Goal: Task Accomplishment & Management: Use online tool/utility

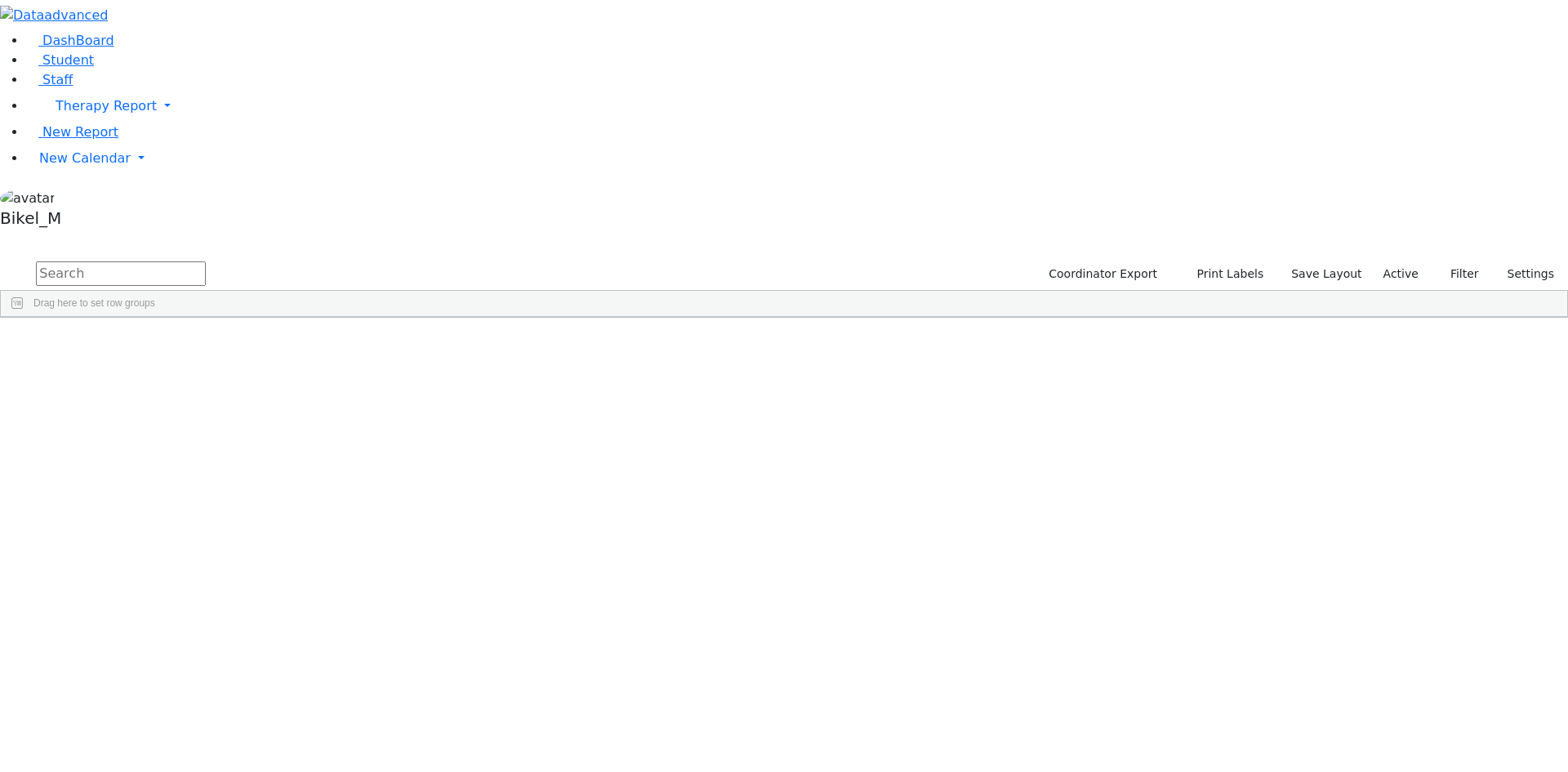
click at [206, 262] on input "text" at bounding box center [120, 274] width 169 height 25
click at [84, 142] on li "New Report" at bounding box center [796, 133] width 1541 height 20
click at [85, 174] on link "New Calendar" at bounding box center [796, 158] width 1541 height 33
click at [84, 218] on span "Teacher Report" at bounding box center [88, 210] width 98 height 16
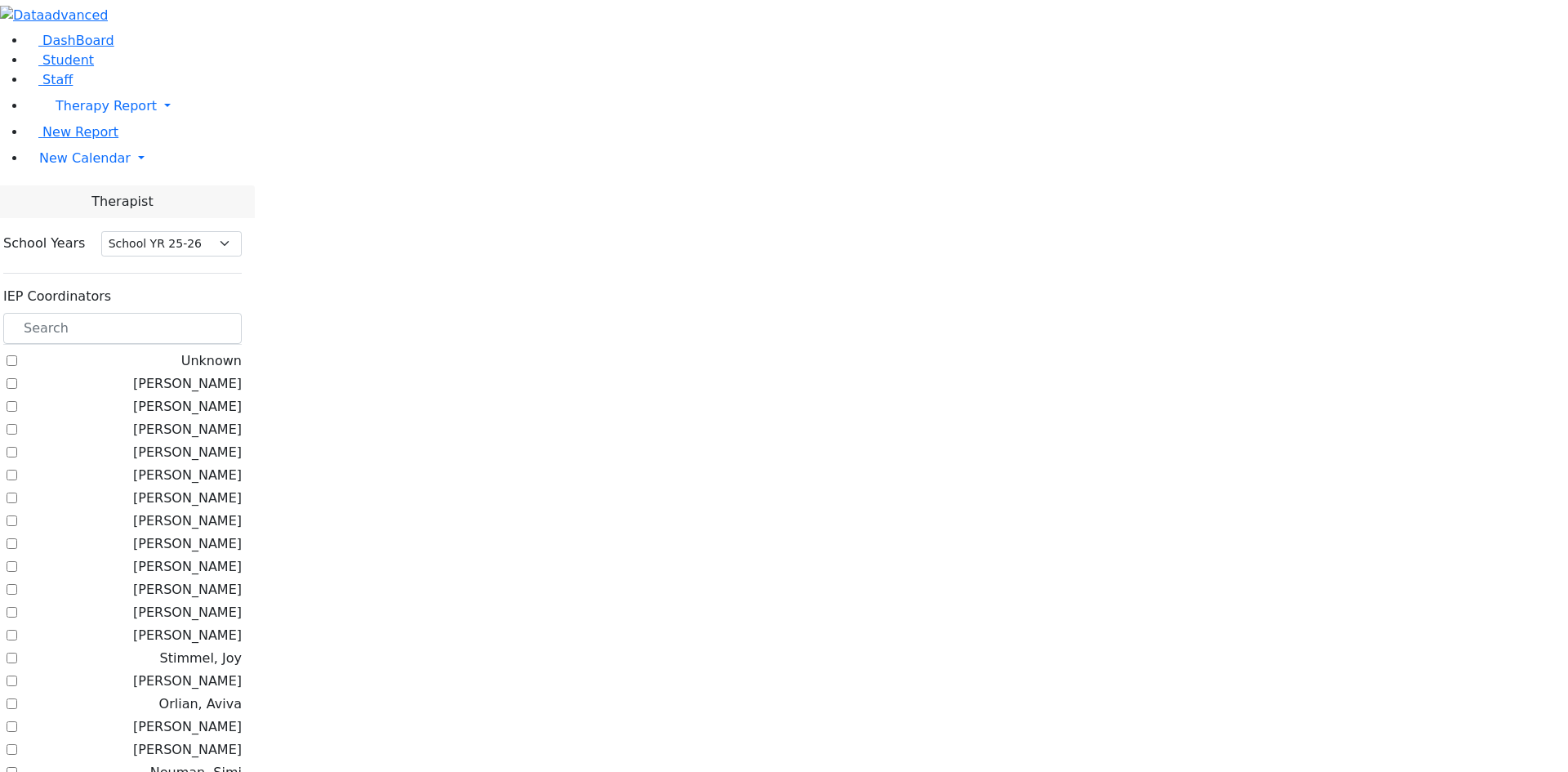
select select "212"
click at [242, 313] on input "text" at bounding box center [122, 328] width 239 height 31
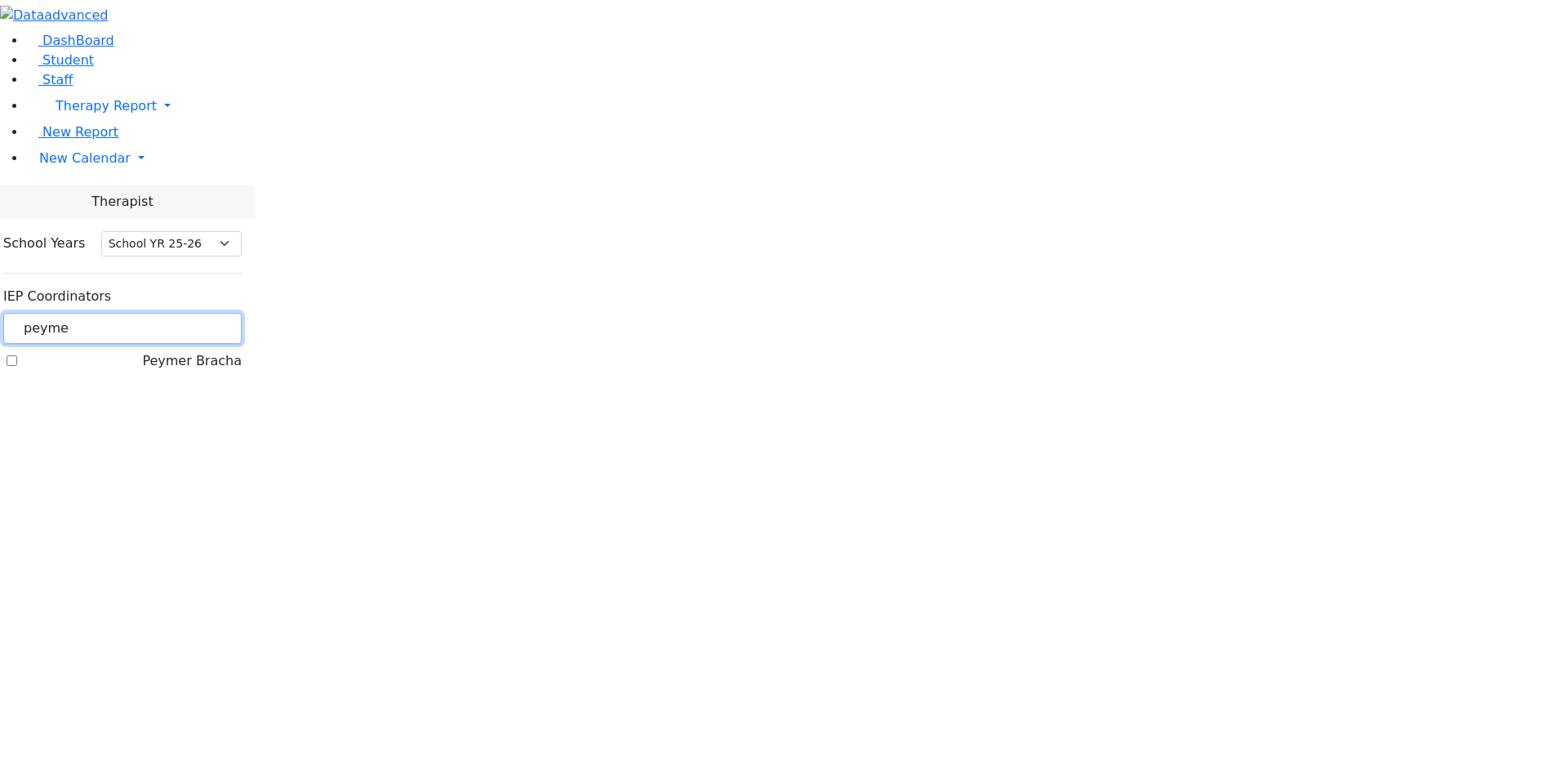
type input "peyme"
click at [207, 351] on label "[PERSON_NAME]" at bounding box center [191, 361] width 100 height 20
click at [17, 356] on input "[PERSON_NAME]" at bounding box center [12, 361] width 11 height 11
checkbox input "true"
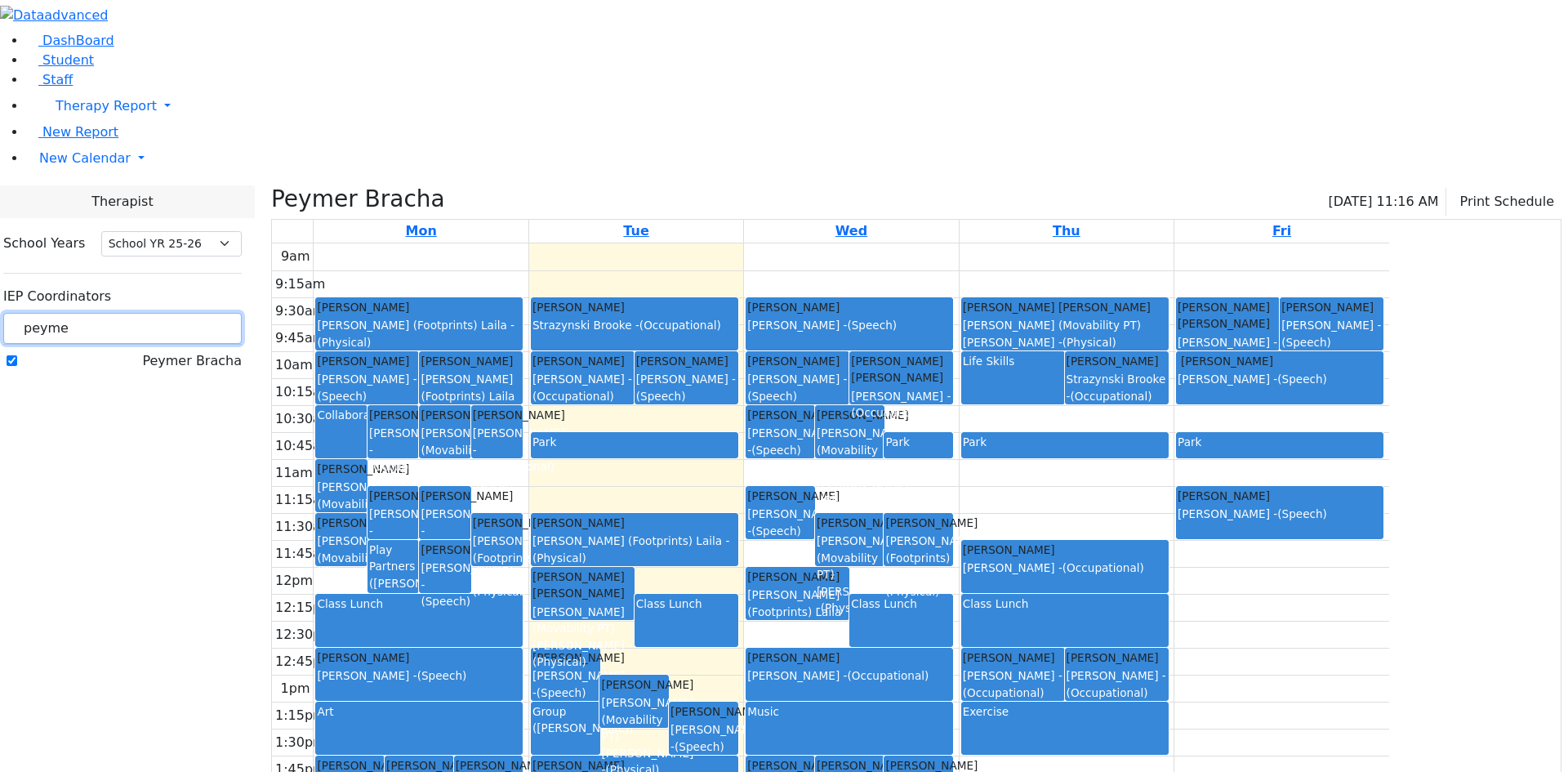
drag, startPoint x: 263, startPoint y: 147, endPoint x: 202, endPoint y: 142, distance: 61.2
click at [202, 313] on div "peyme" at bounding box center [122, 329] width 239 height 32
type input "gold"
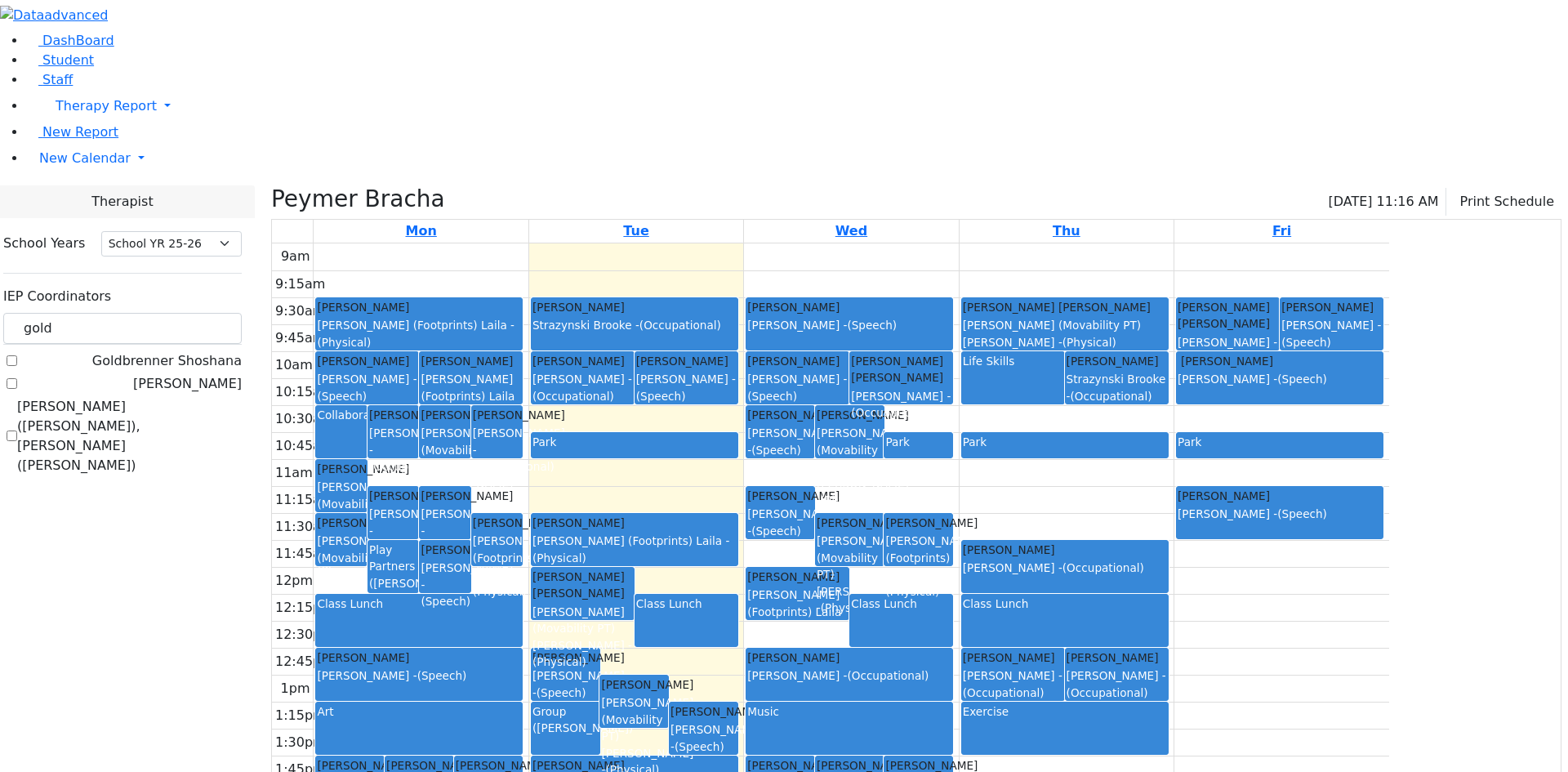
click at [216, 397] on label "[PERSON_NAME] ([PERSON_NAME]), [PERSON_NAME] ([PERSON_NAME])" at bounding box center [129, 436] width 225 height 78
click at [17, 430] on input "[PERSON_NAME] ([PERSON_NAME]), [PERSON_NAME] ([PERSON_NAME])" at bounding box center [12, 435] width 11 height 11
checkbox input "true"
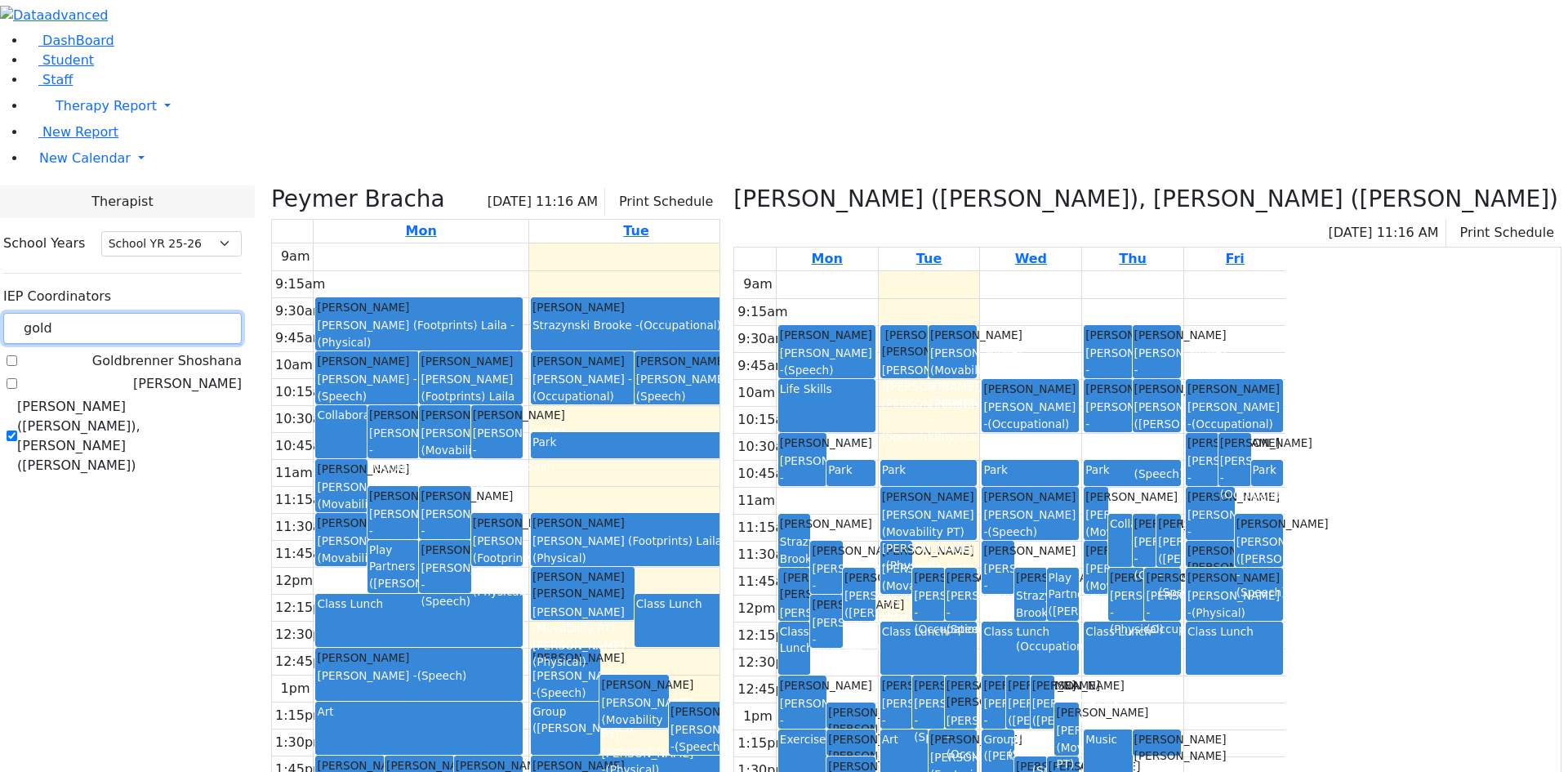
drag, startPoint x: 241, startPoint y: 147, endPoint x: 214, endPoint y: 147, distance: 27.0
click at [214, 313] on input "gold" at bounding box center [122, 328] width 239 height 31
type input "simi"
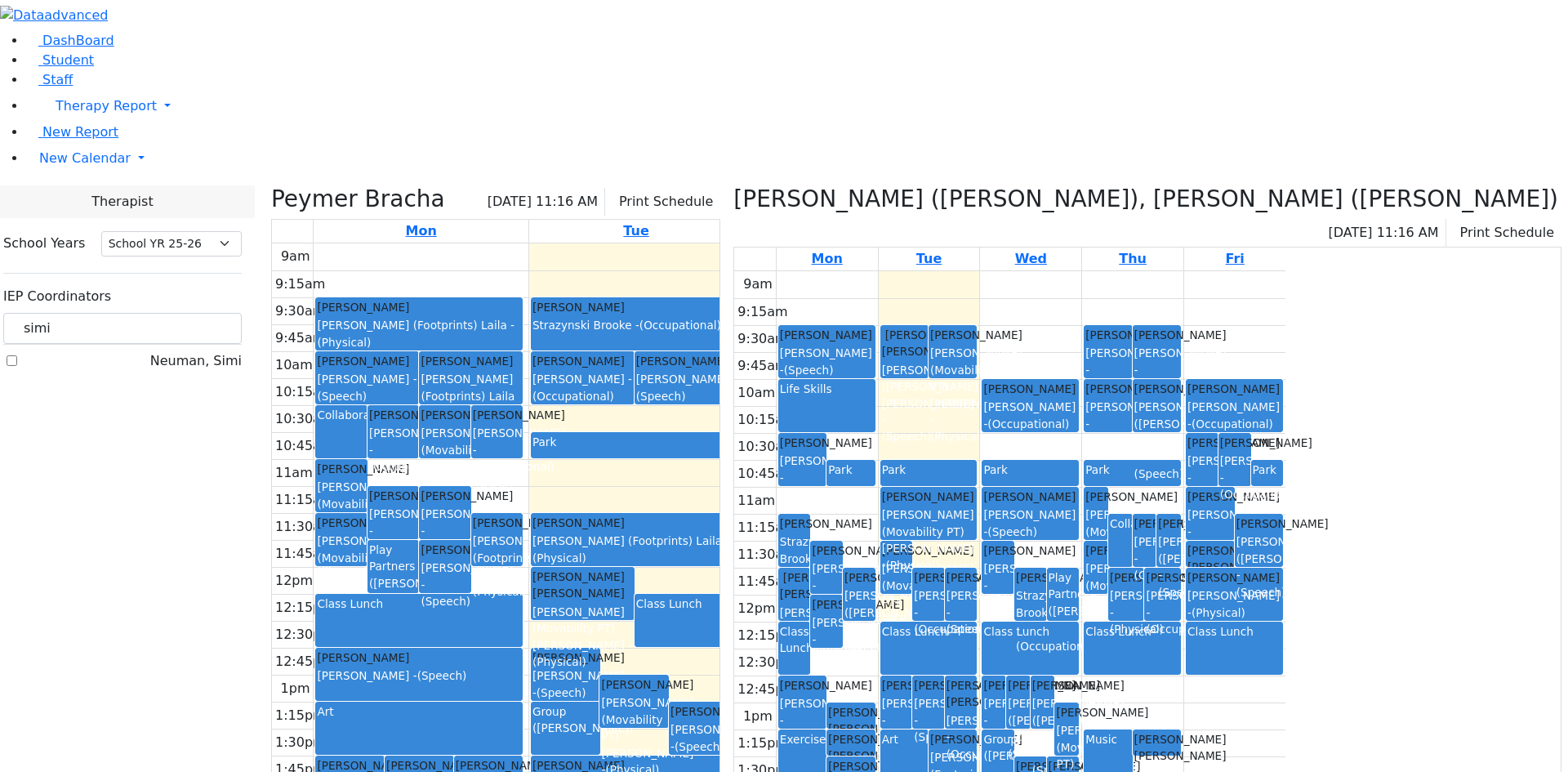
click at [212, 351] on label "Neuman, Simi" at bounding box center [196, 361] width 91 height 20
click at [17, 356] on input "Neuman, Simi" at bounding box center [12, 361] width 11 height 11
checkbox input "true"
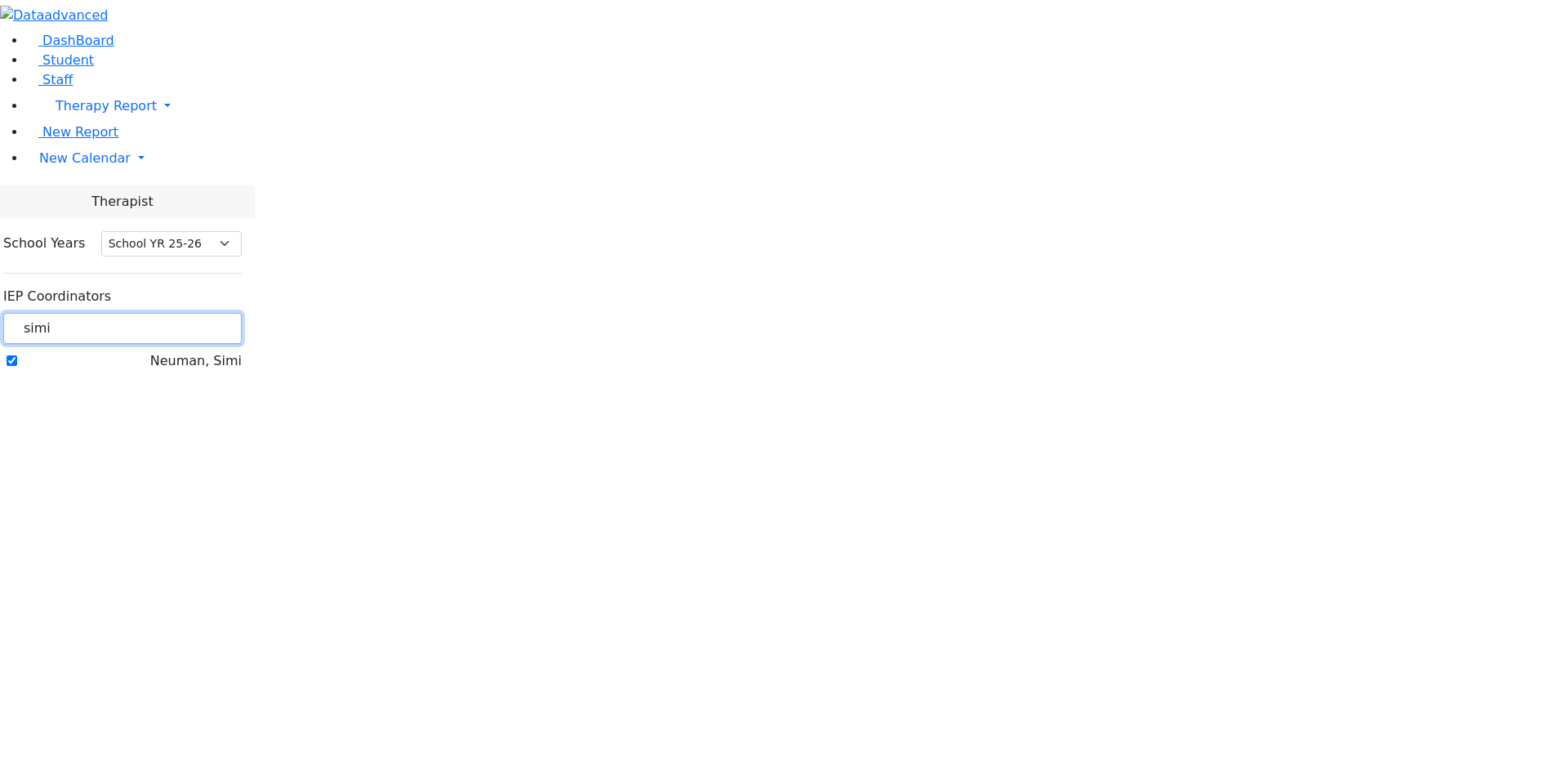
click at [242, 313] on input "simi" at bounding box center [122, 328] width 239 height 31
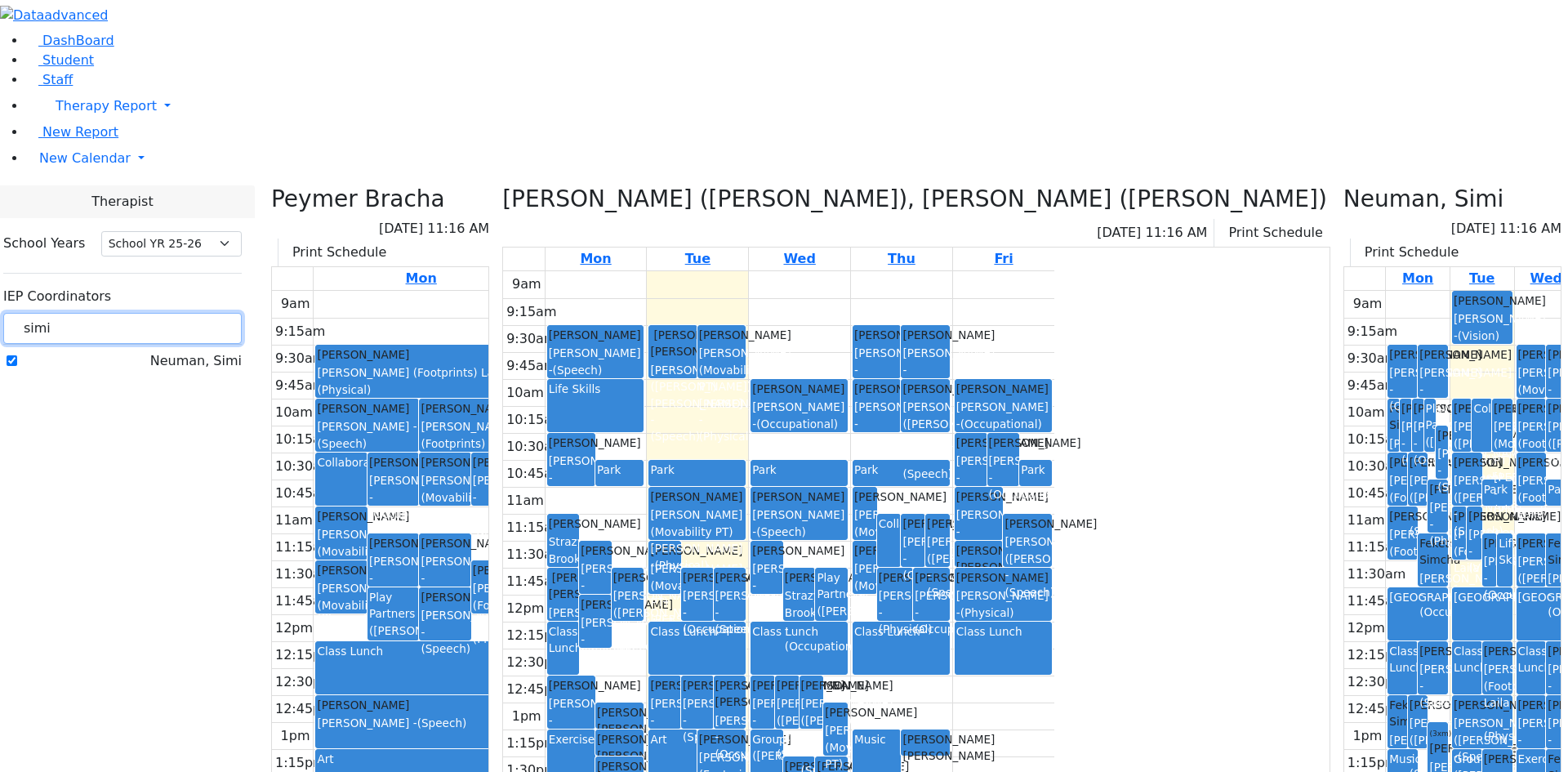
drag, startPoint x: 256, startPoint y: 144, endPoint x: 198, endPoint y: 144, distance: 58.0
click at [198, 313] on div "simi" at bounding box center [122, 329] width 239 height 32
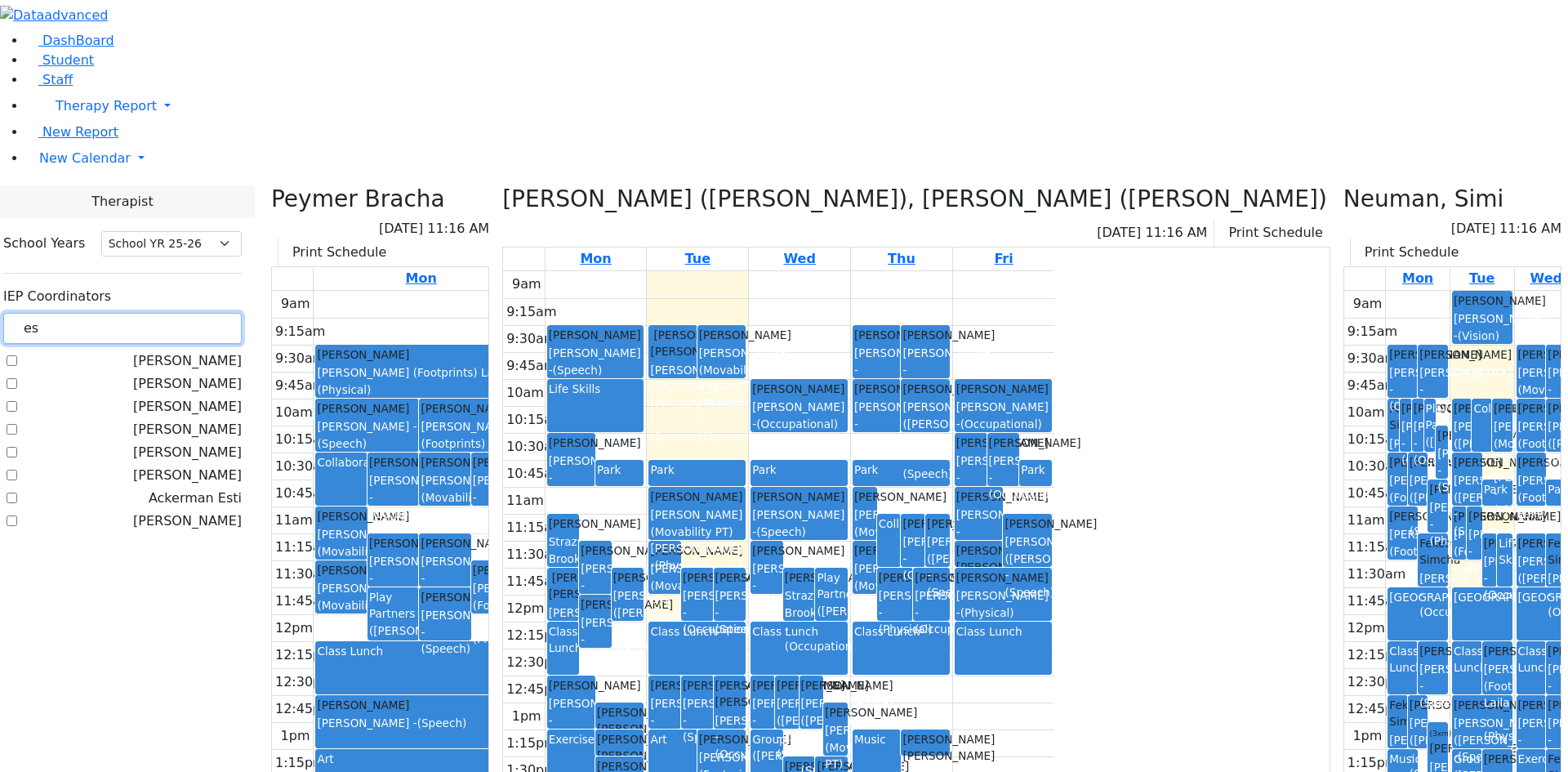
type input "es"
click at [210, 511] on label "[PERSON_NAME]" at bounding box center [187, 521] width 109 height 20
click at [17, 515] on input "[PERSON_NAME]" at bounding box center [12, 520] width 11 height 11
checkbox input "true"
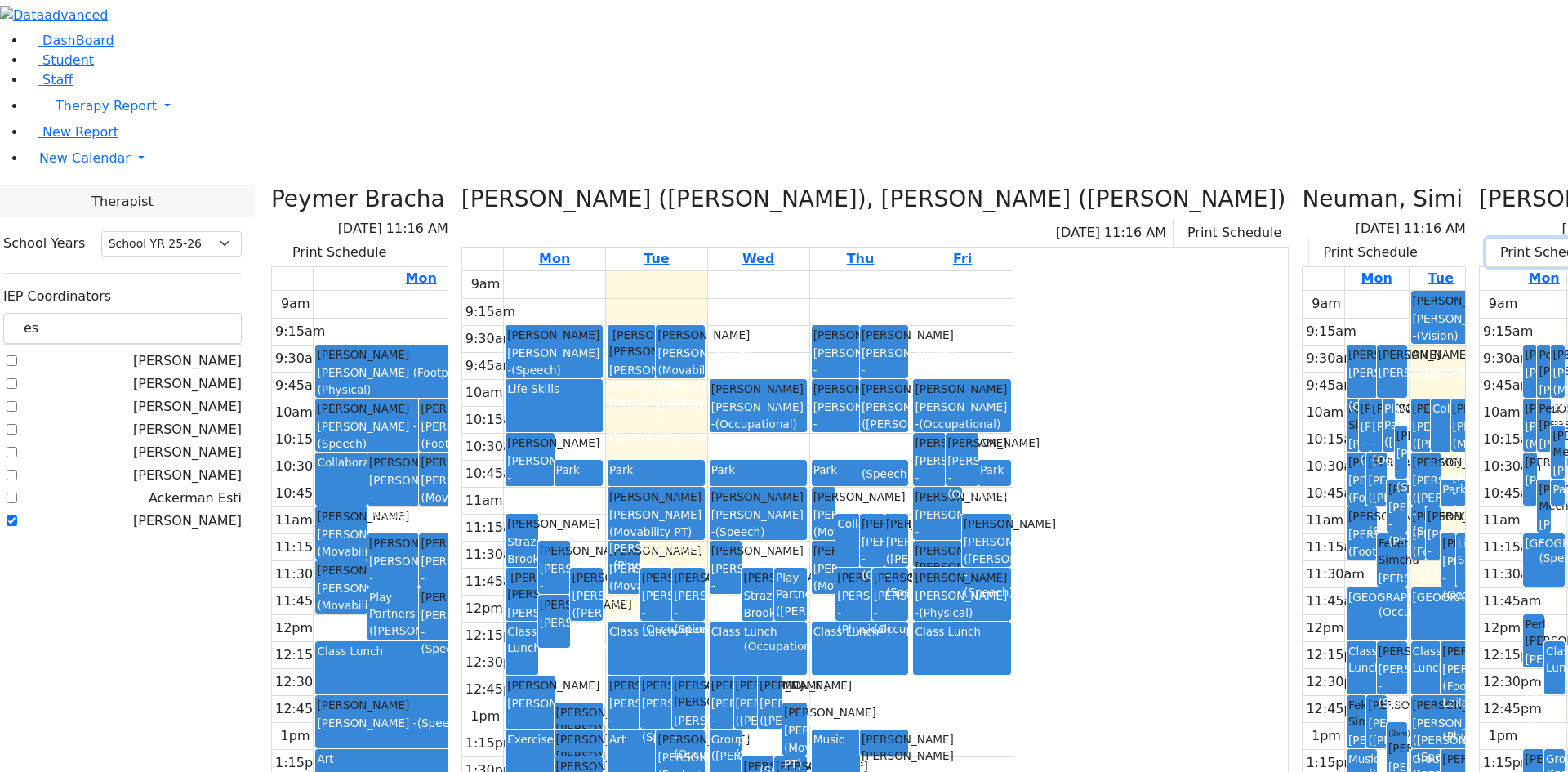
click at [1486, 239] on button "Print Schedule" at bounding box center [1543, 253] width 115 height 28
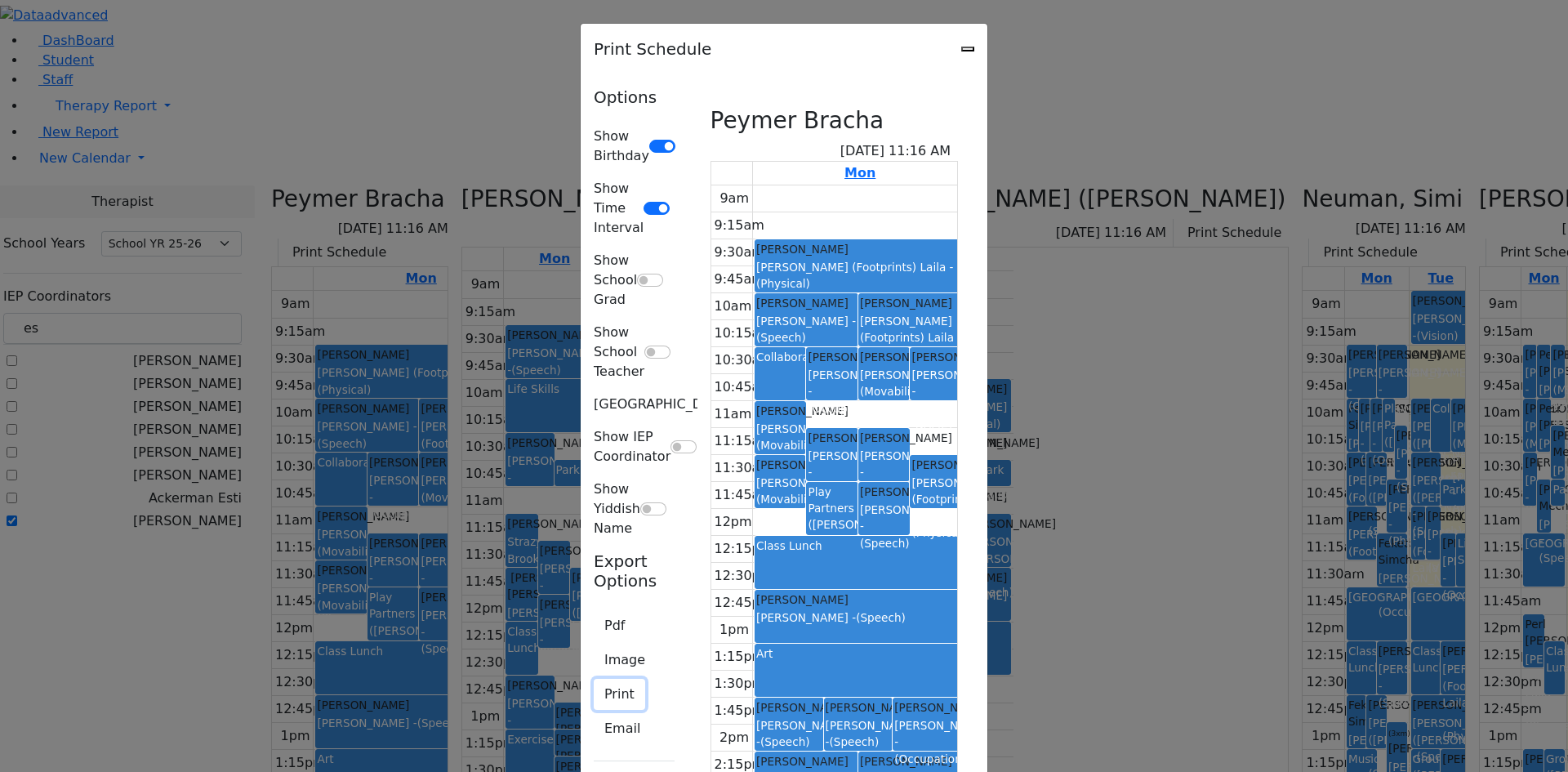
click at [593, 679] on button "Print" at bounding box center [619, 694] width 52 height 31
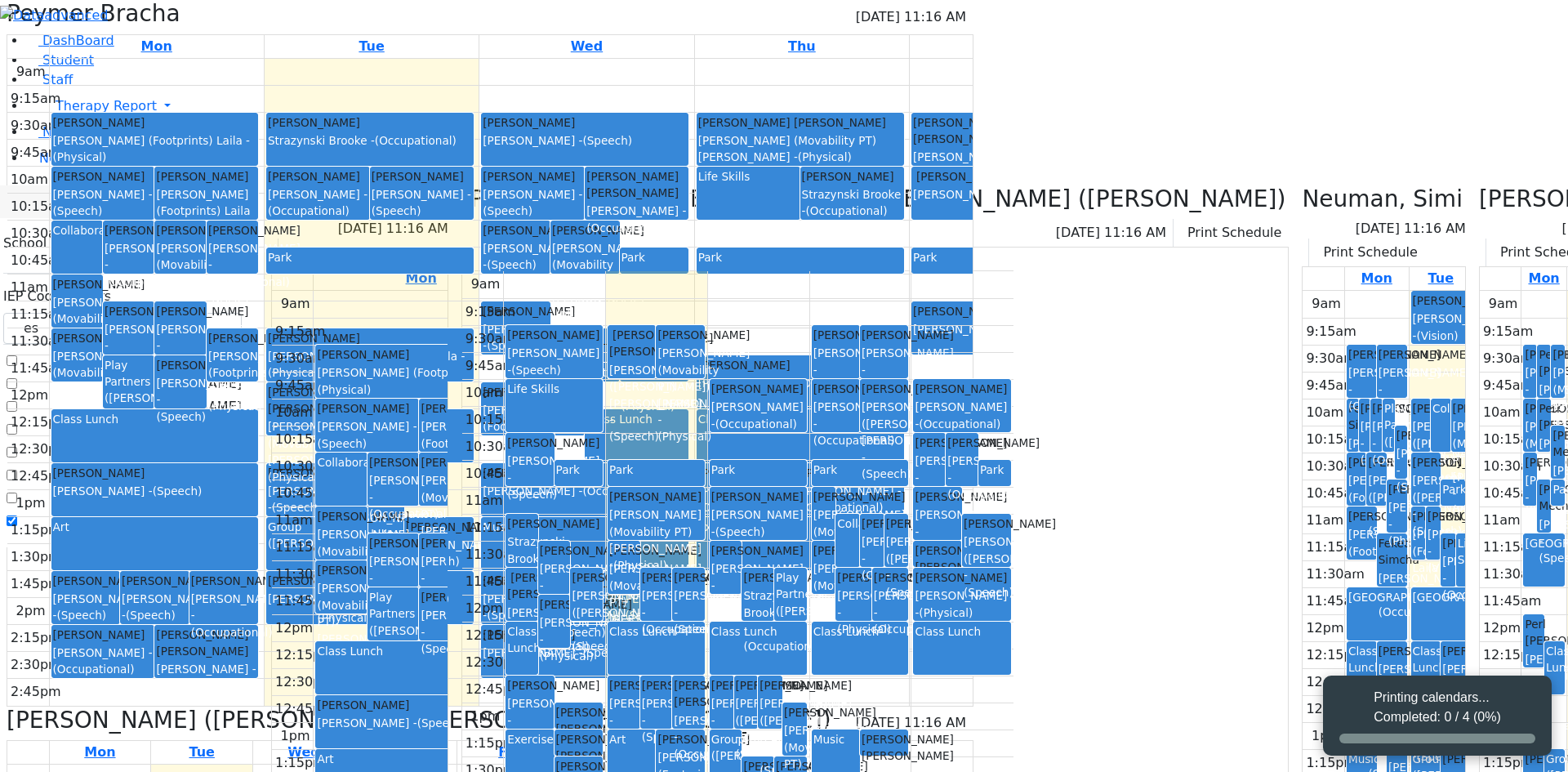
select select "212"
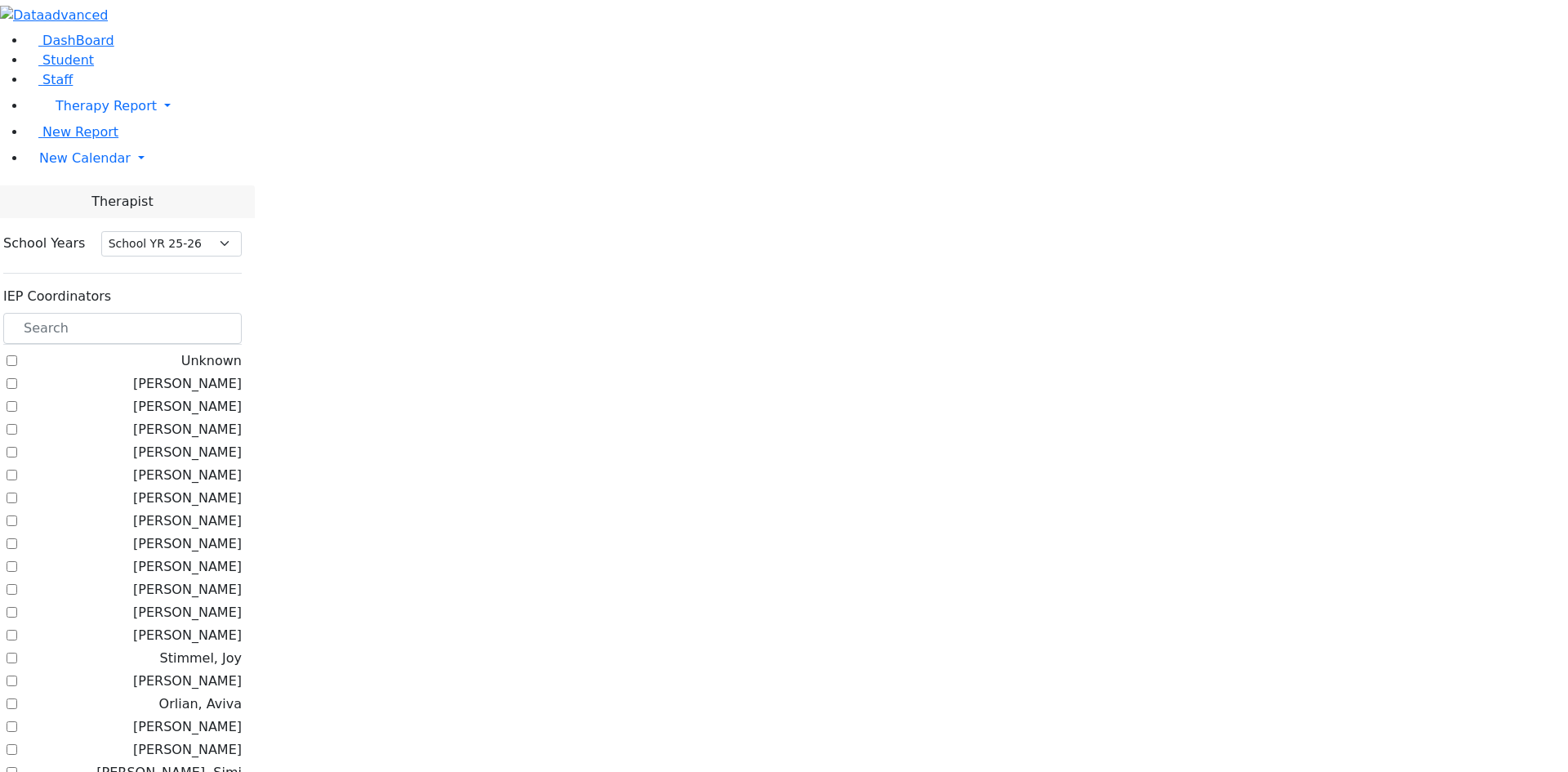
select select "212"
click at [100, 165] on span "New Calendar" at bounding box center [85, 159] width 91 height 16
click at [94, 198] on span "Calendar" at bounding box center [63, 191] width 58 height 16
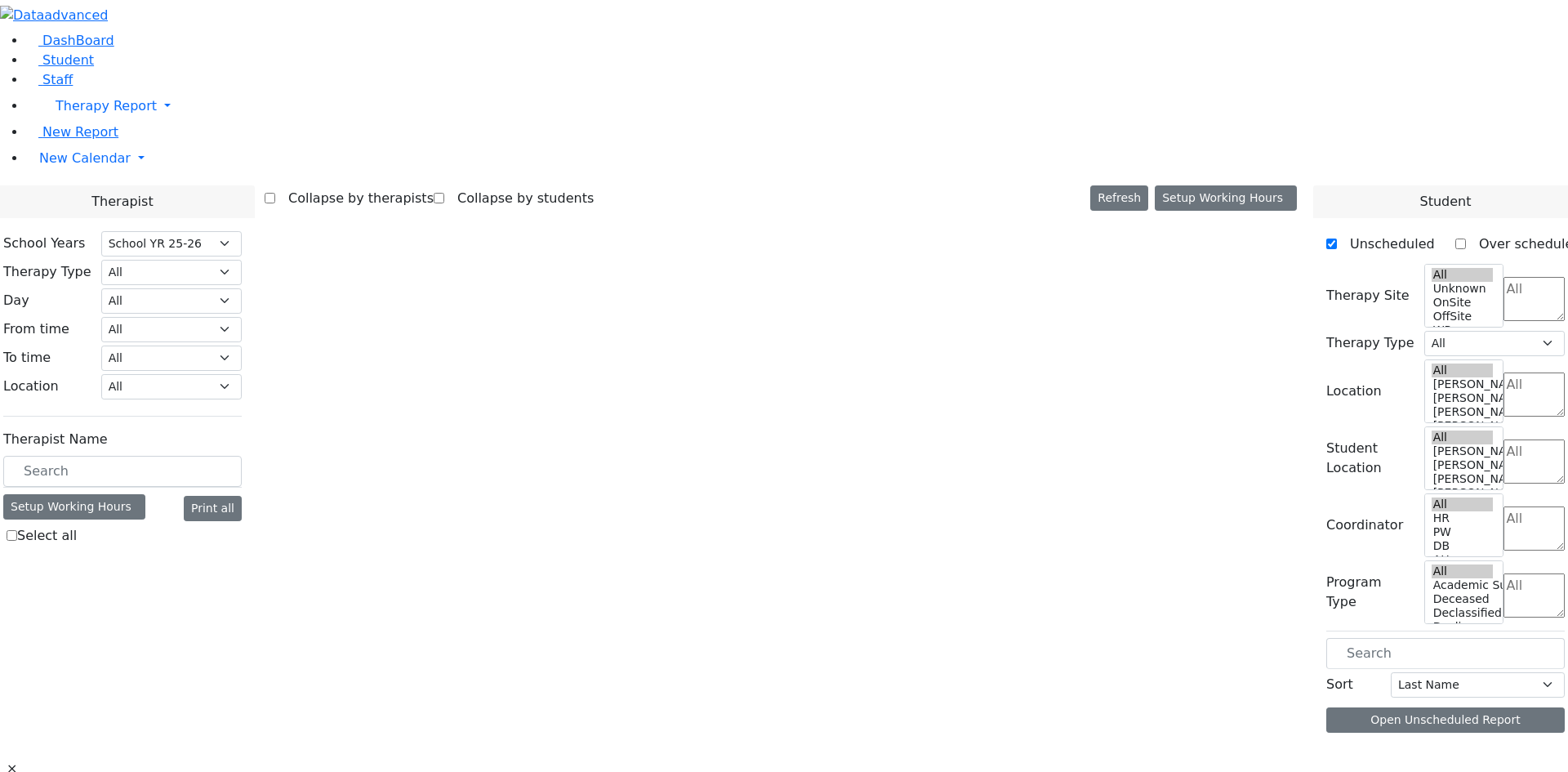
select select "212"
click at [101, 317] on div "From time" at bounding box center [47, 330] width 108 height 26
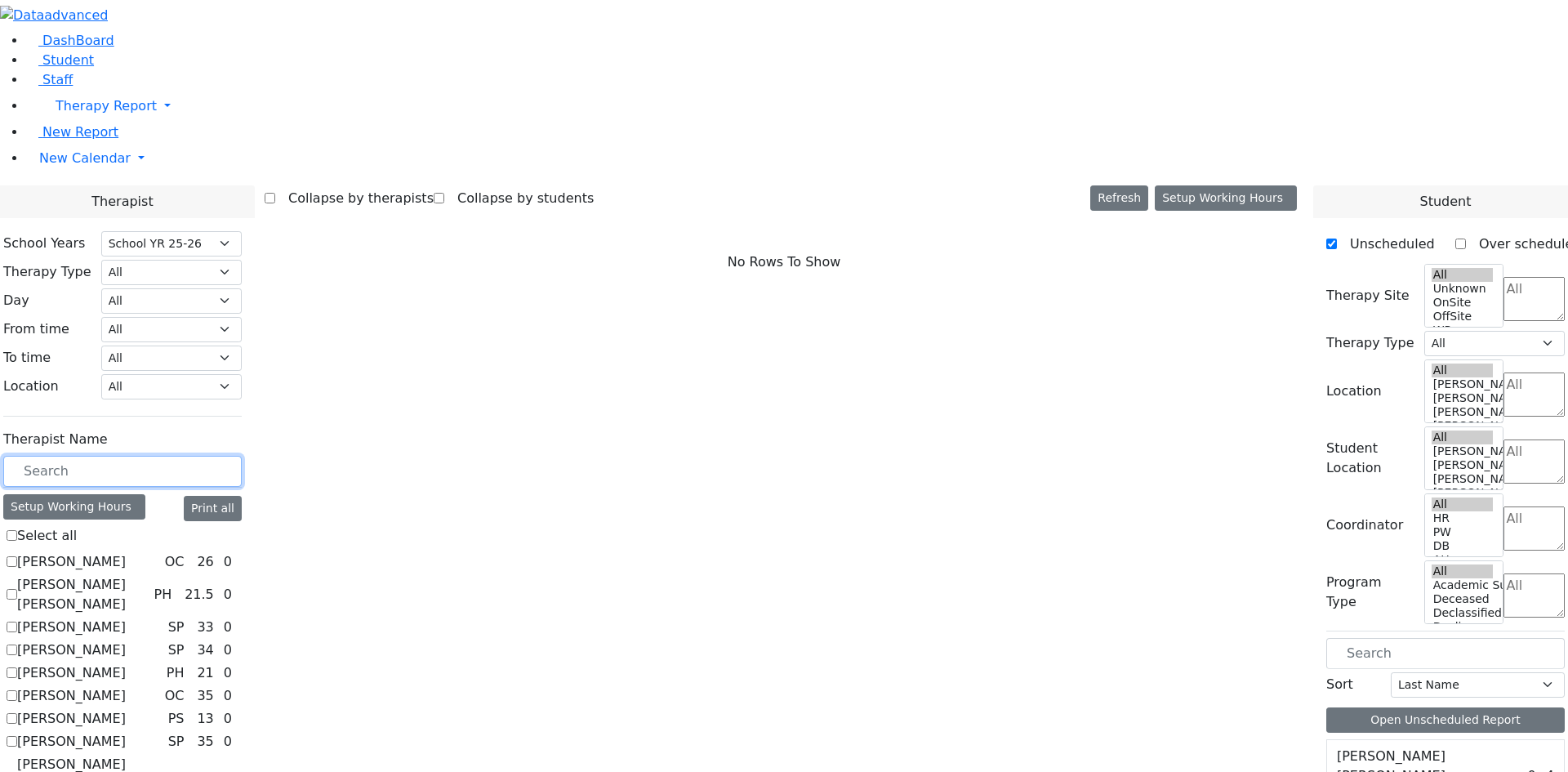
click at [223, 456] on input "text" at bounding box center [122, 471] width 239 height 31
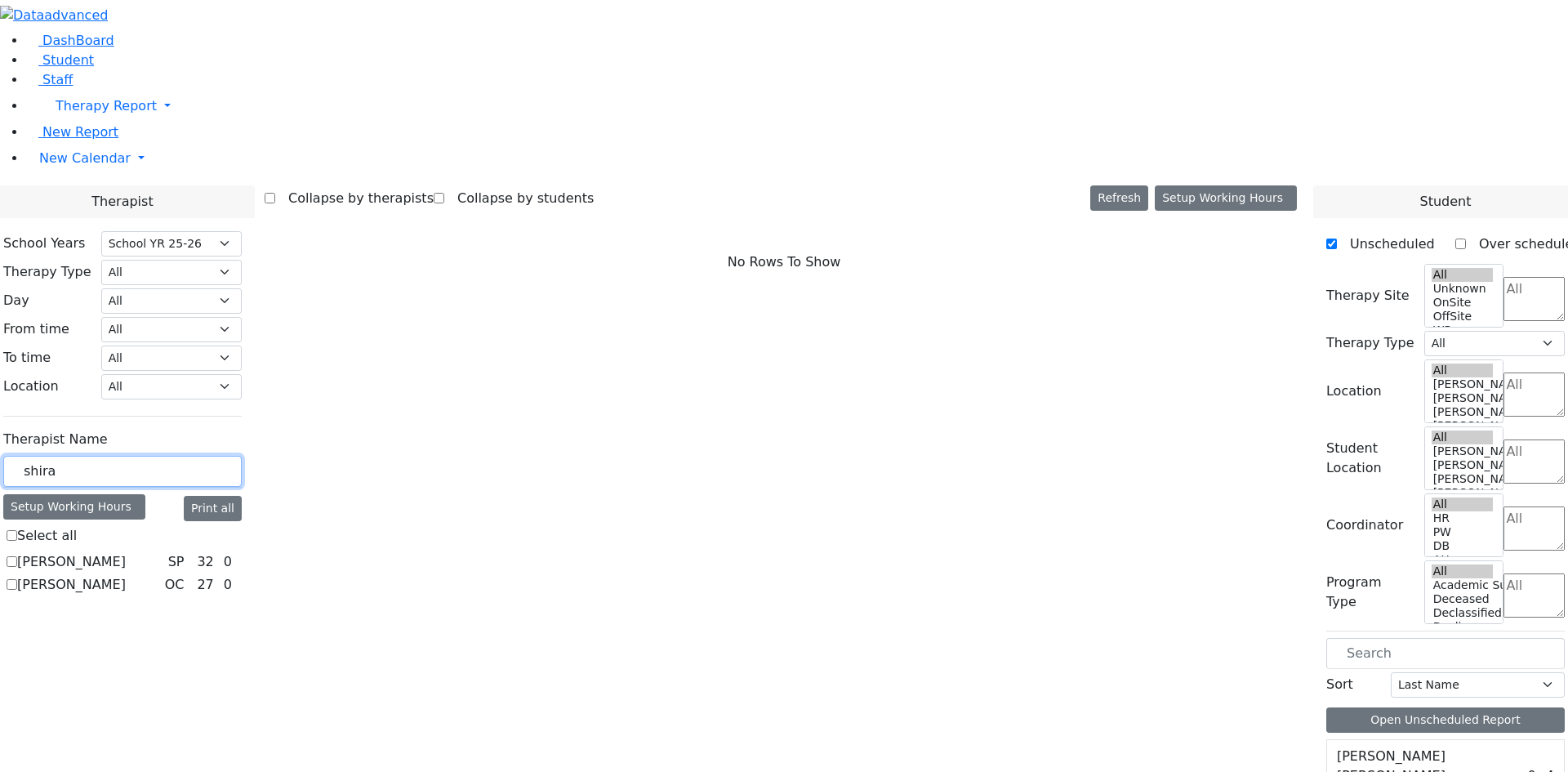
type input "shira"
click at [126, 575] on label "Kenig Shira" at bounding box center [71, 585] width 109 height 20
click at [17, 579] on input "Kenig Shira" at bounding box center [12, 584] width 11 height 11
checkbox input "true"
select select "1"
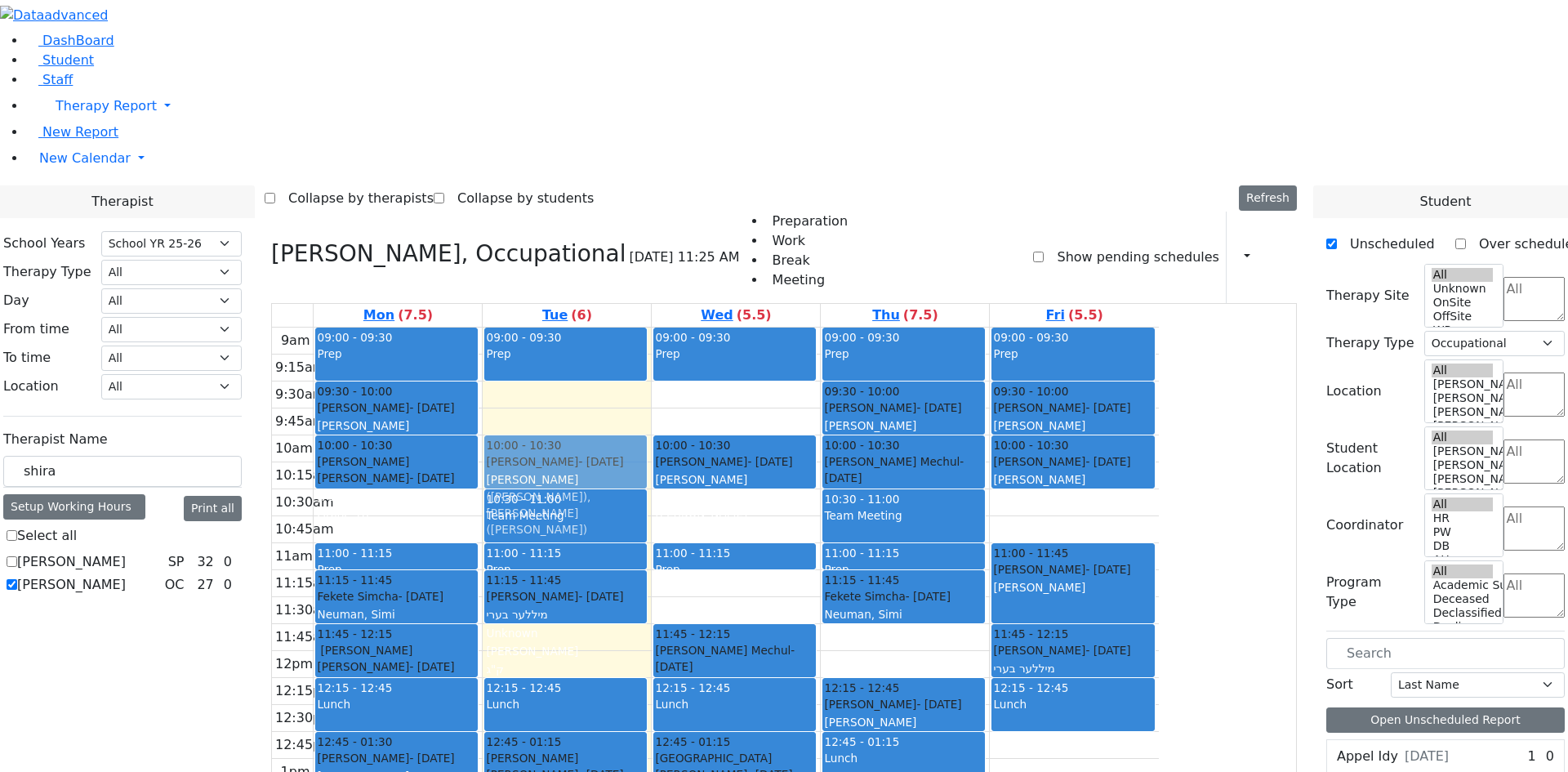
drag, startPoint x: 1217, startPoint y: 290, endPoint x: 683, endPoint y: 236, distance: 536.7
click at [683, 328] on tr "09:00 - 09:30 Prep 09:30 - 10:00 Lorincz Shimon - 04/30/2019 Kramer Bluma 10:00…" at bounding box center [715, 651] width 887 height 647
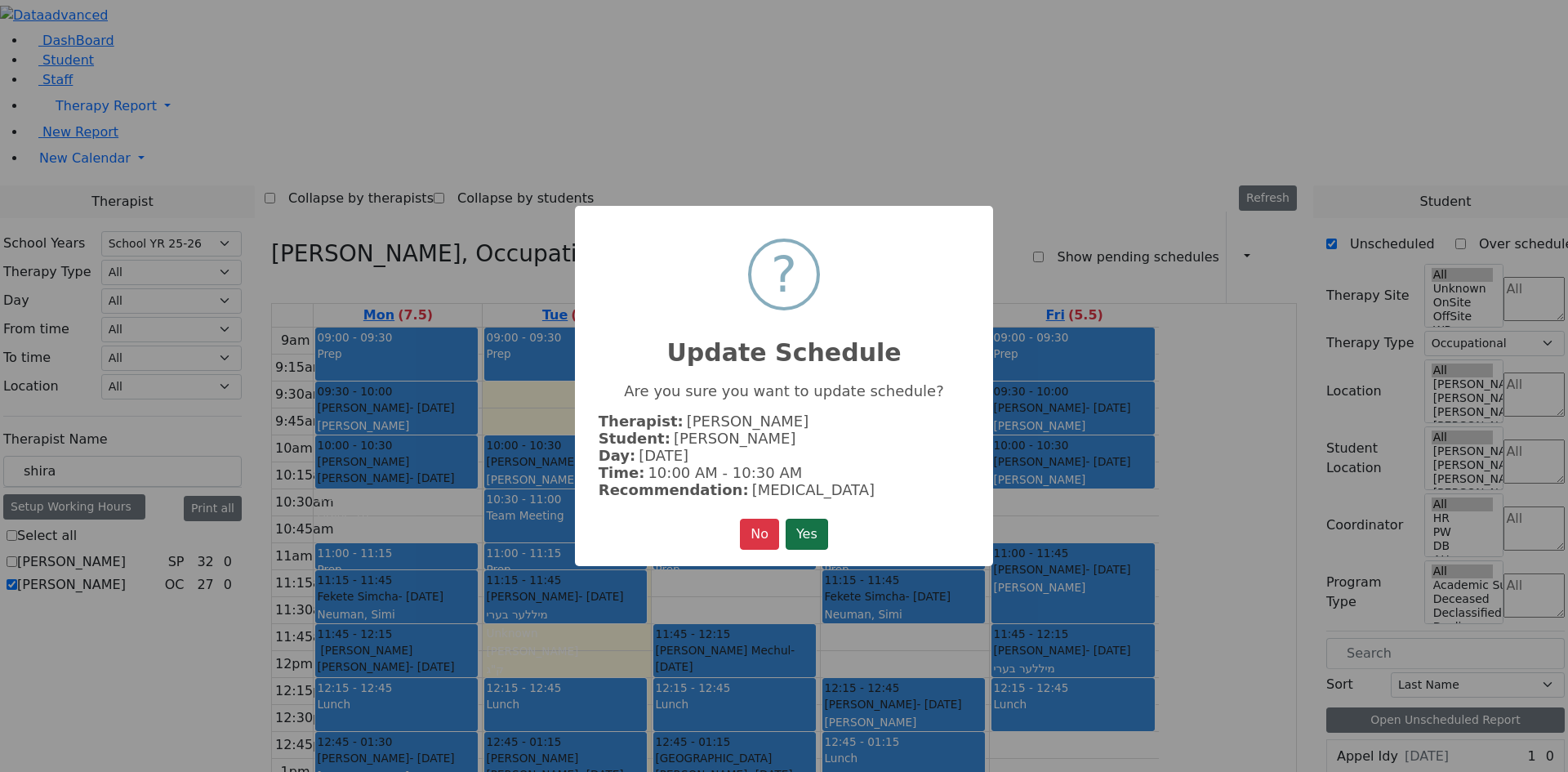
click at [814, 523] on button "Yes" at bounding box center [806, 533] width 43 height 31
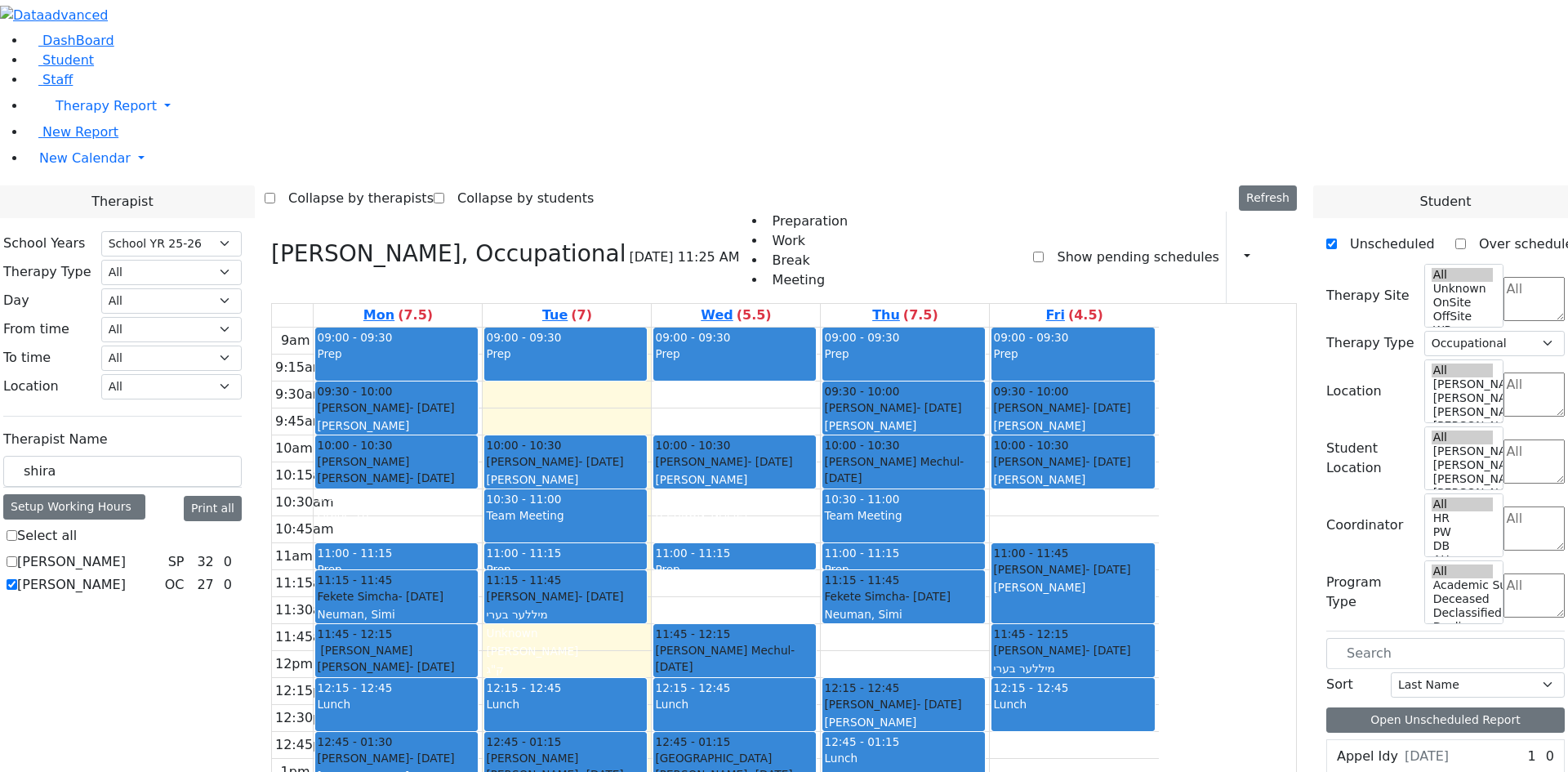
click at [1133, 185] on div "Collapse by therapists Collapse by students Refresh Setup Working Hours Print S…" at bounding box center [784, 198] width 1039 height 26
click at [1238, 244] on button "button" at bounding box center [1242, 258] width 18 height 28
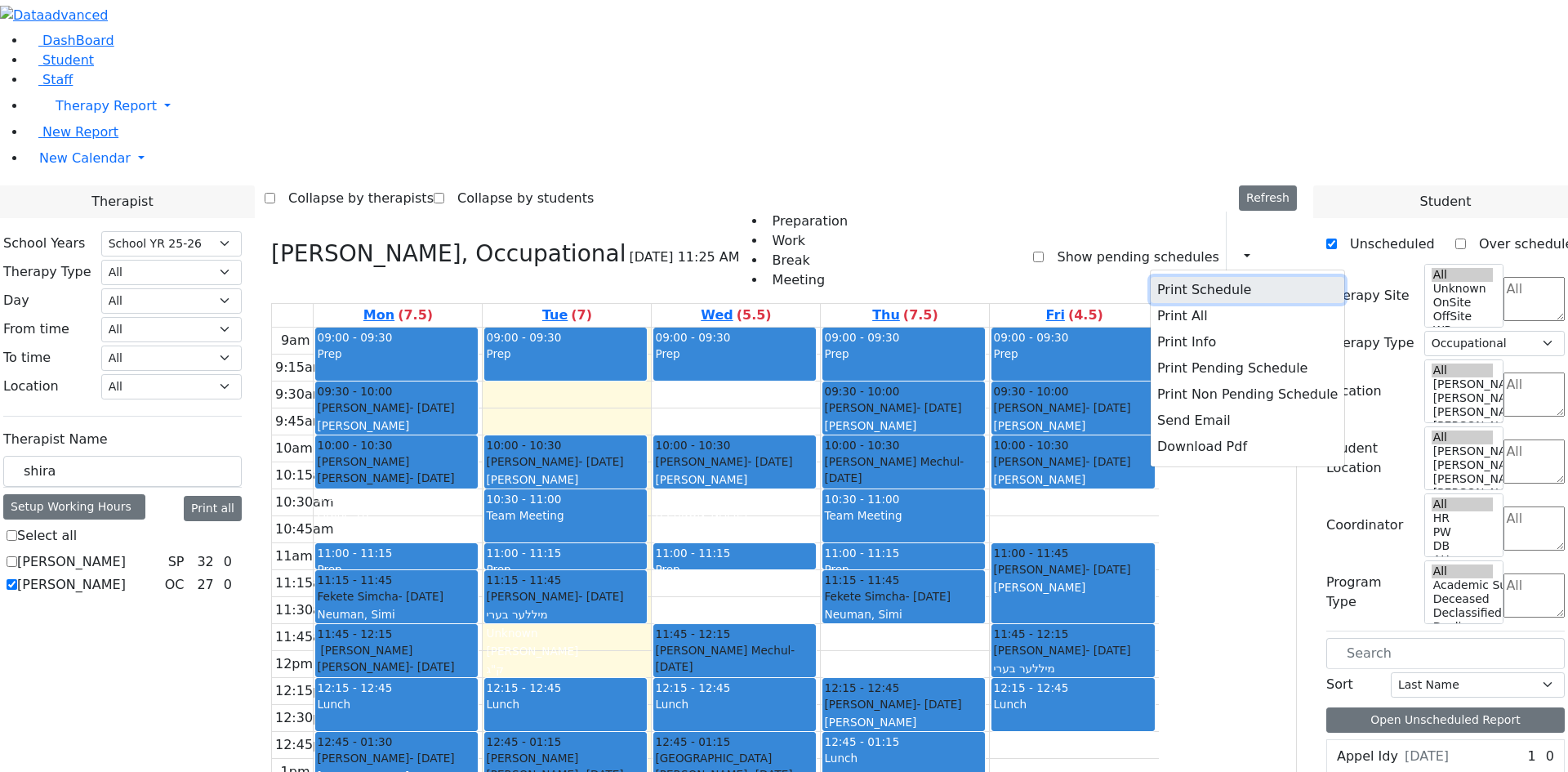
click at [1155, 276] on button "Print Schedule" at bounding box center [1247, 289] width 193 height 26
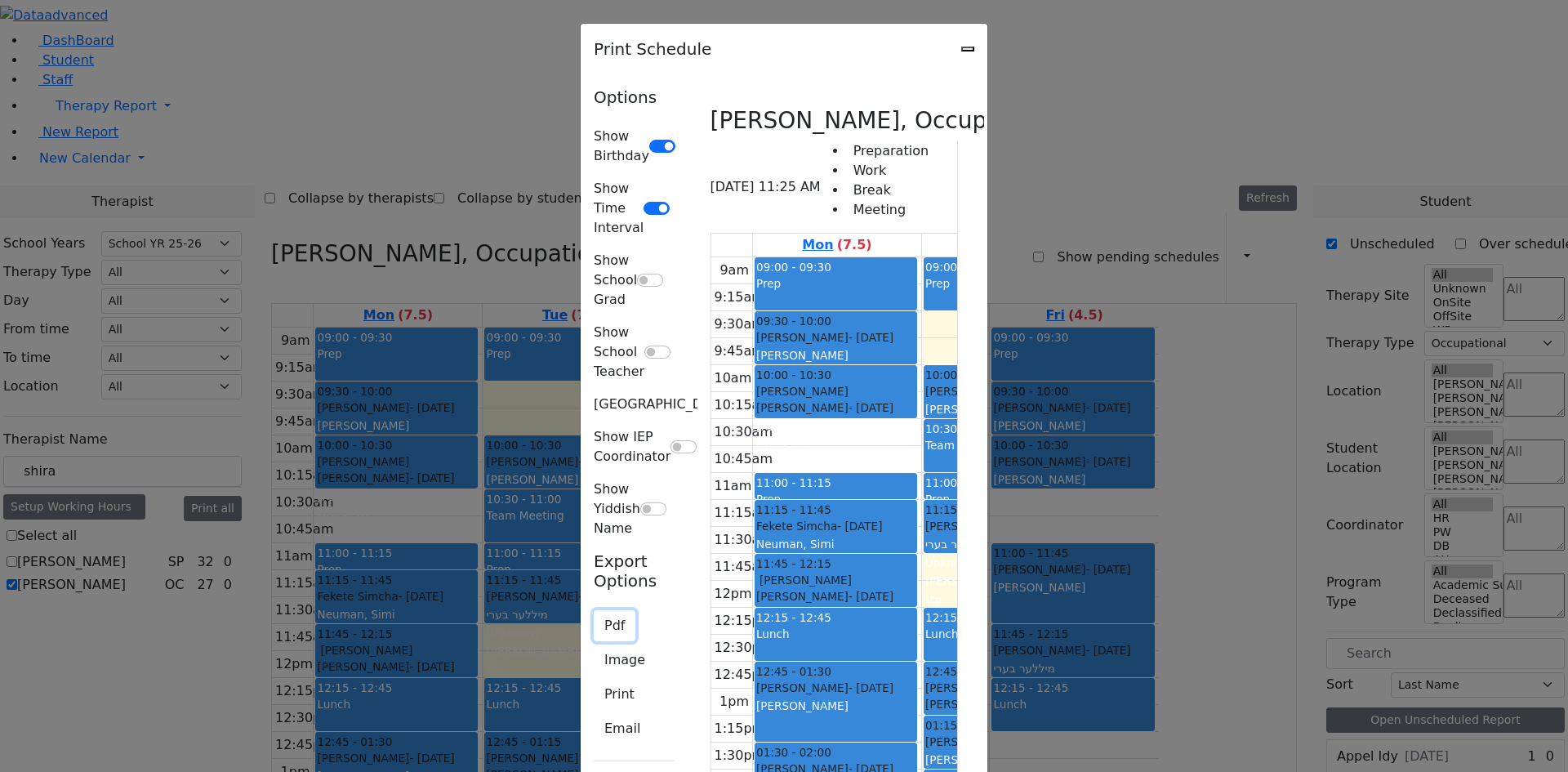
click at [593, 610] on button "Pdf" at bounding box center [614, 625] width 42 height 31
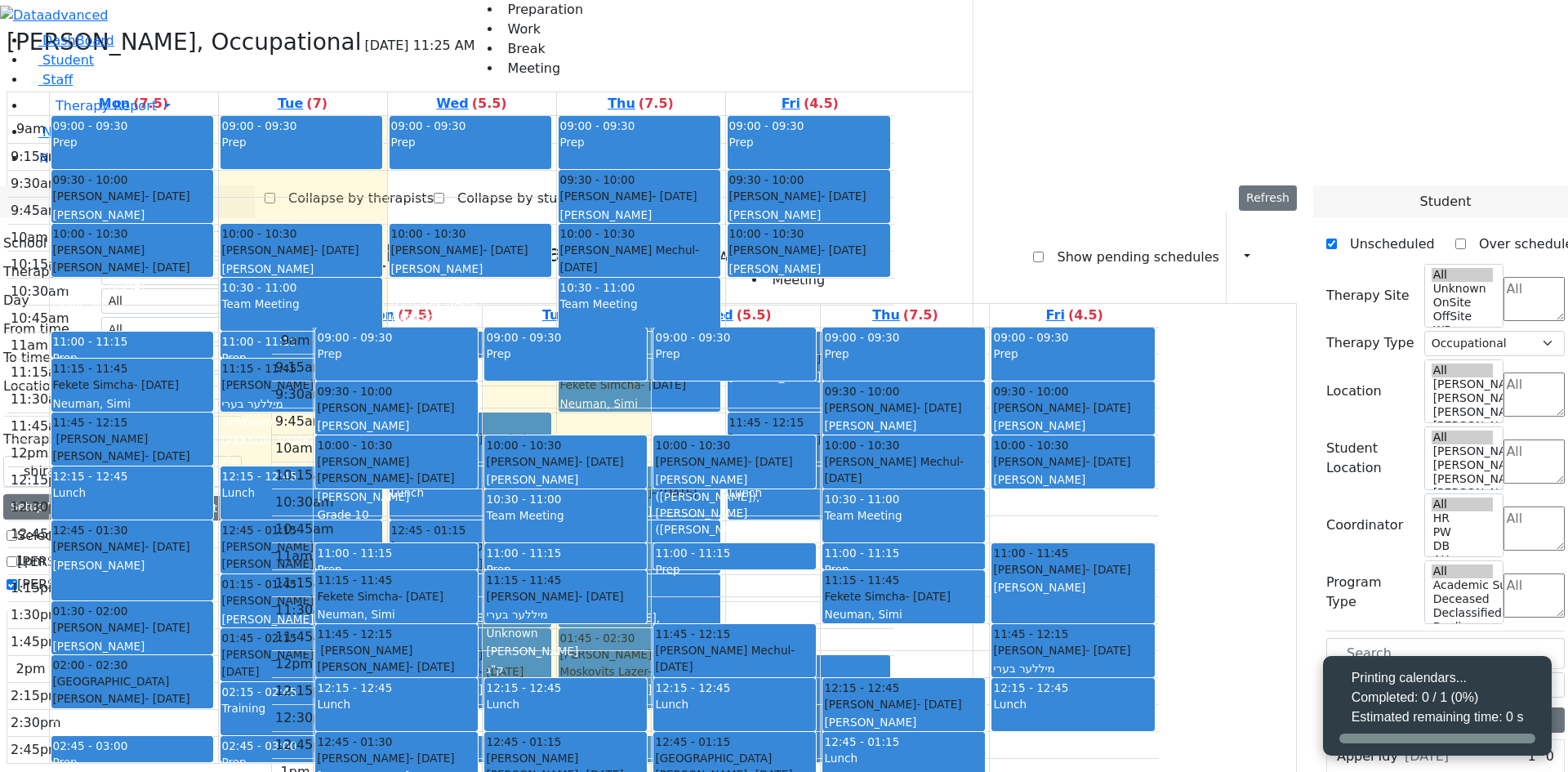
select select "212"
select select "1"
click at [1362, 728] on div "Printing calendars... Completed: 0 / 1 (0%) Estimated remaining time: 0 s" at bounding box center [1436, 706] width 229 height 100
click at [1352, 746] on div "Printing calendars... Completed: 0 / 1 (0%) Estimated remaining time: 0 s" at bounding box center [1436, 706] width 229 height 100
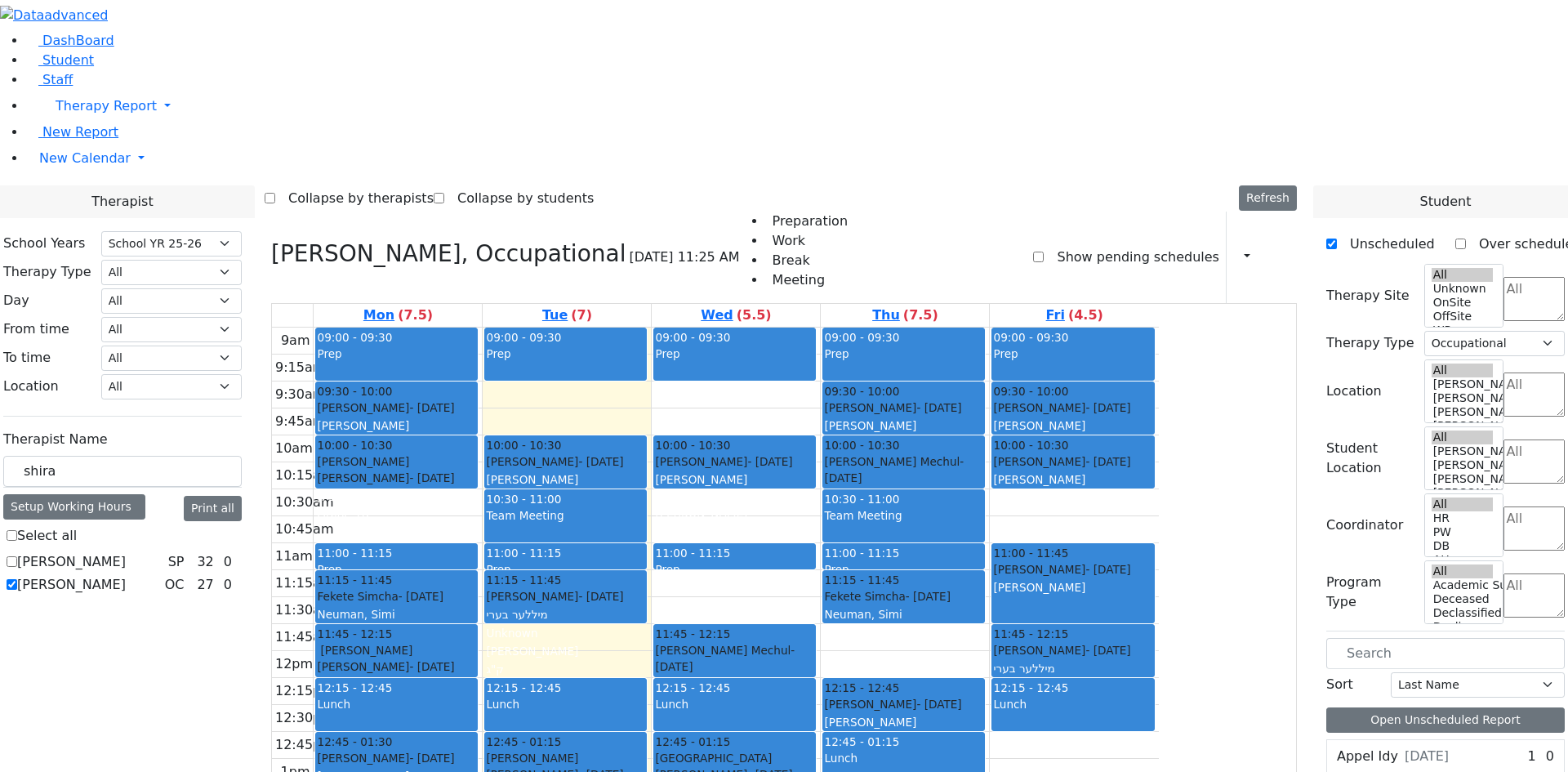
scroll to position [0, 0]
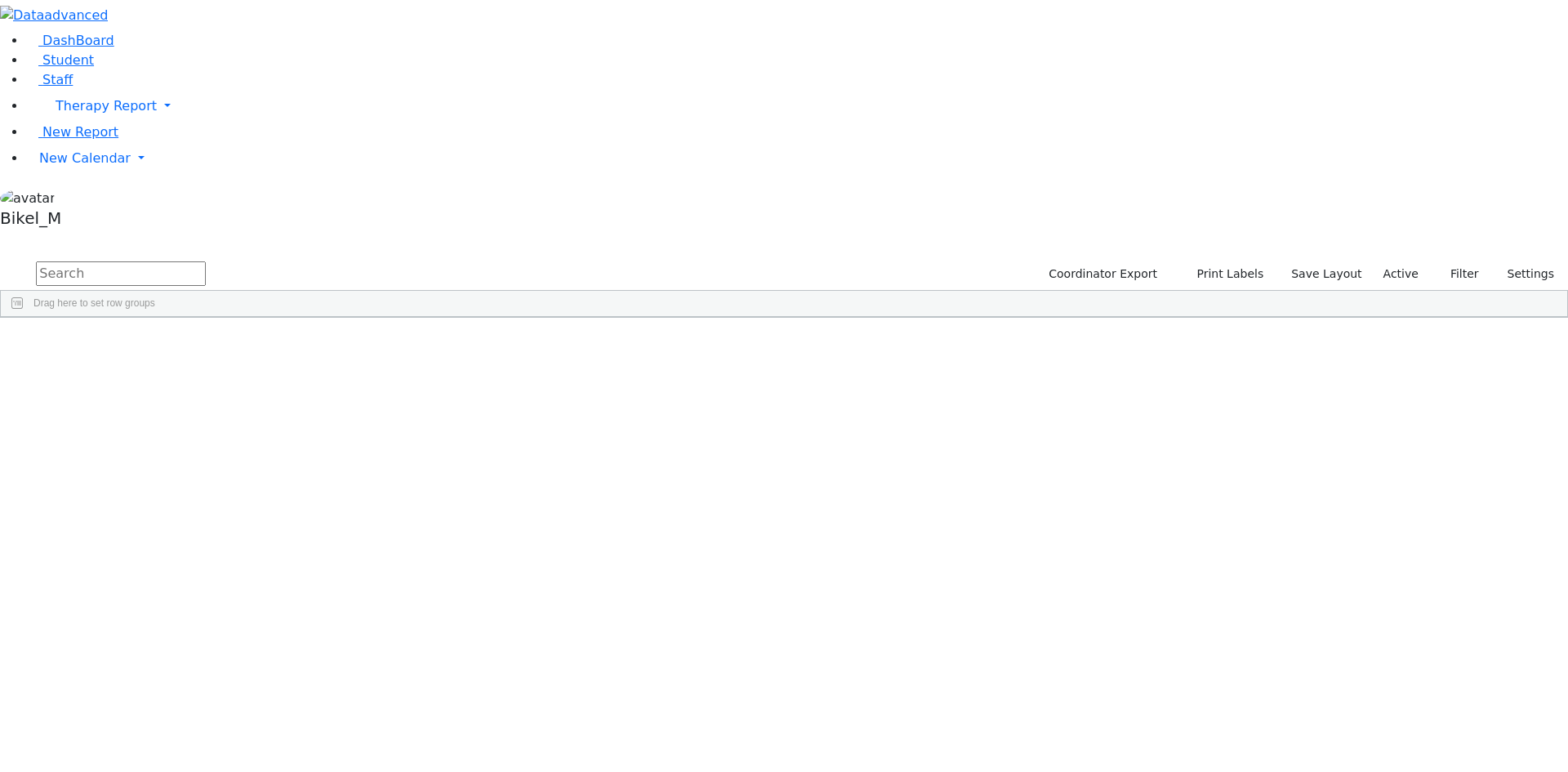
click at [206, 262] on input "text" at bounding box center [120, 274] width 169 height 25
click at [208, 344] on div "[PERSON_NAME]" at bounding box center [157, 355] width 103 height 23
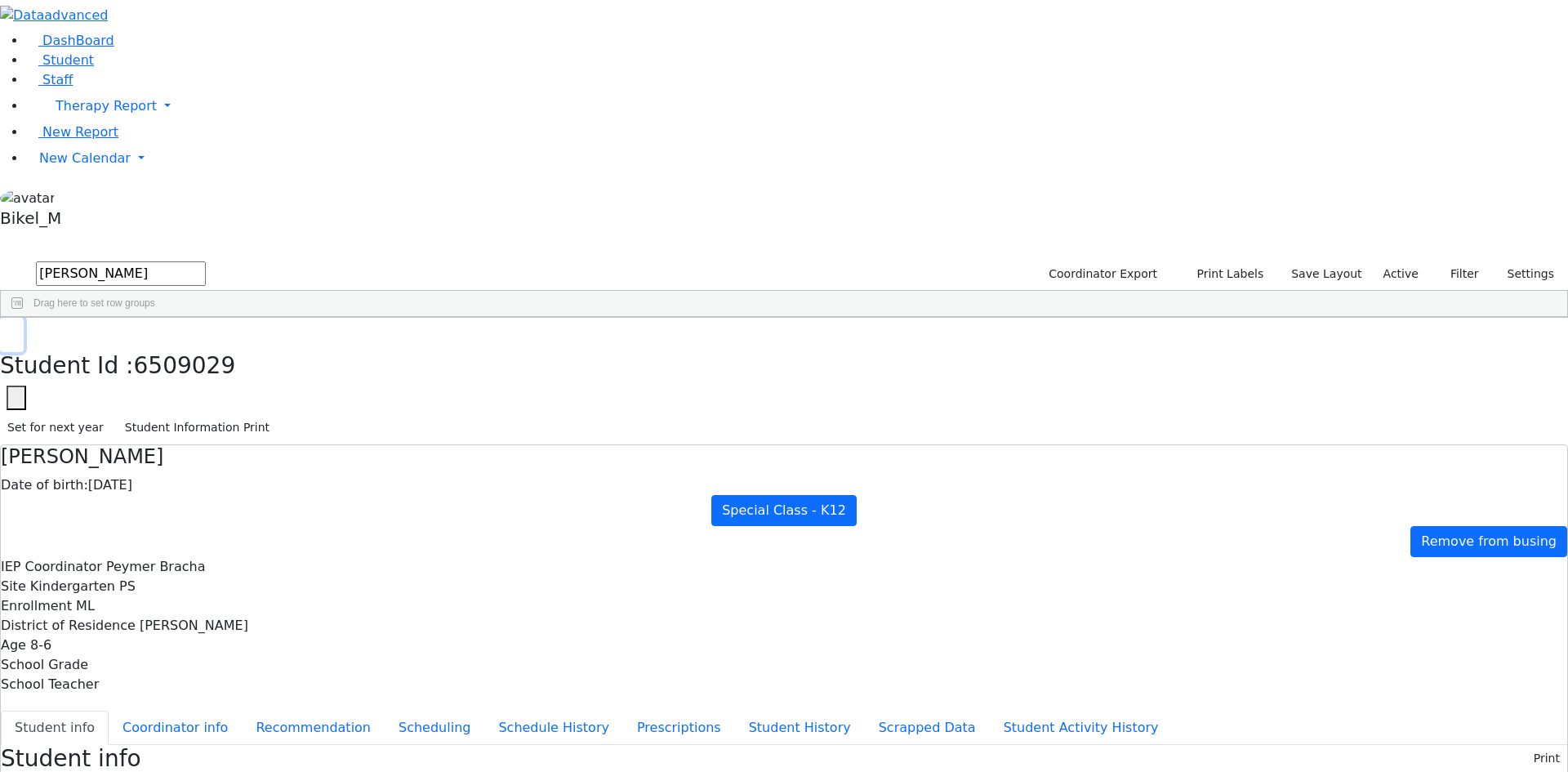
click at [24, 318] on button "button" at bounding box center [12, 335] width 24 height 35
drag, startPoint x: 300, startPoint y: 49, endPoint x: 188, endPoint y: 57, distance: 112.3
click at [188, 57] on div "DashBoard Student Staff Therapy Report Student Old Calendar Report" at bounding box center [784, 725] width 1568 height 1451
click at [208, 412] on div "Halberstam" at bounding box center [157, 423] width 103 height 23
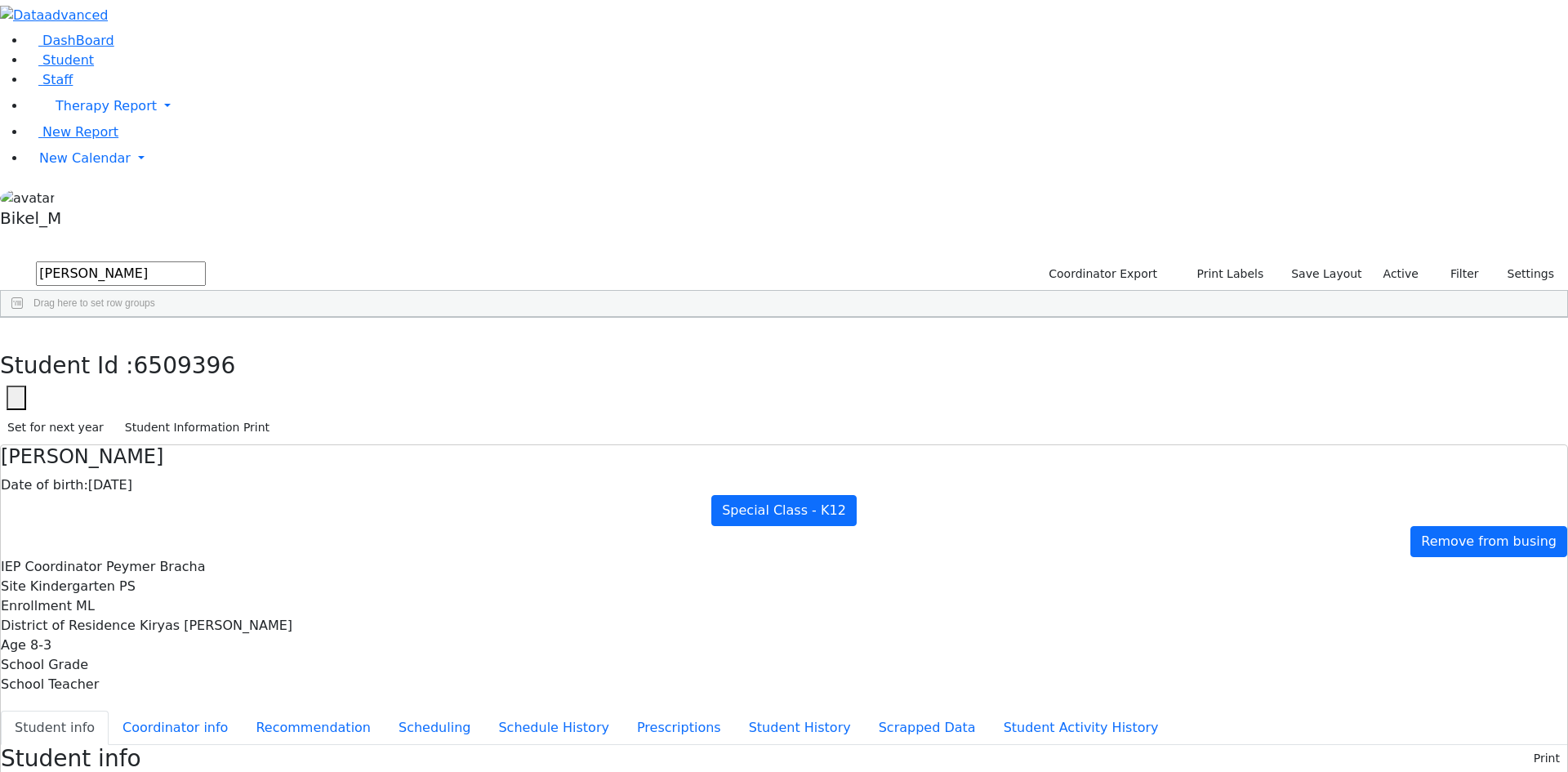
scroll to position [81, 0]
click at [24, 318] on button "button" at bounding box center [12, 335] width 24 height 35
drag, startPoint x: 275, startPoint y: 60, endPoint x: 202, endPoint y: 63, distance: 73.1
click at [202, 259] on form "bruch" at bounding box center [103, 274] width 206 height 31
type input "-"
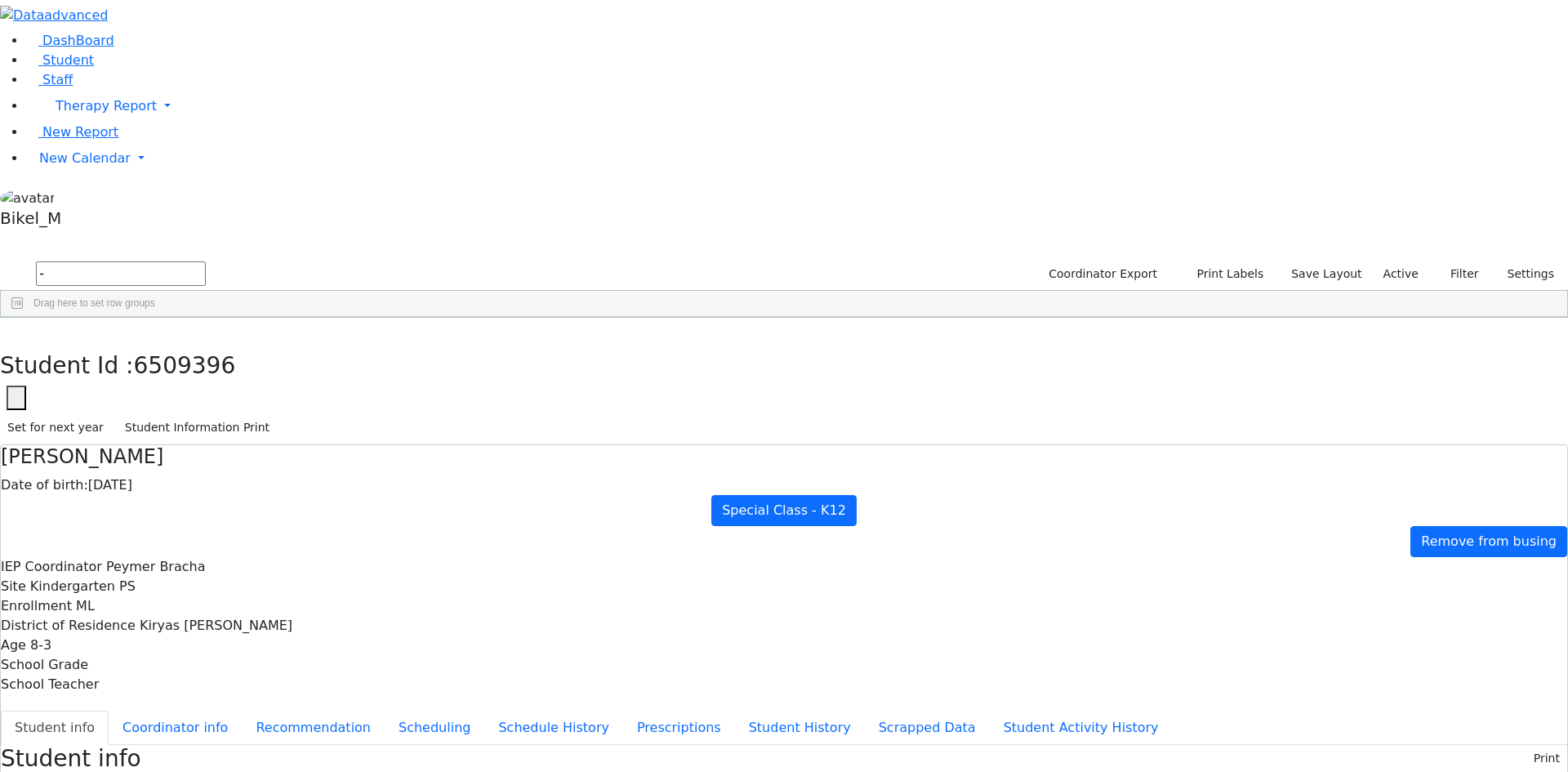
click at [206, 262] on input "-" at bounding box center [120, 274] width 169 height 25
click at [208, 412] on div "Samet" at bounding box center [157, 423] width 103 height 23
click at [24, 318] on button "button" at bounding box center [12, 335] width 24 height 35
drag, startPoint x: 286, startPoint y: 66, endPoint x: 194, endPoint y: 59, distance: 92.3
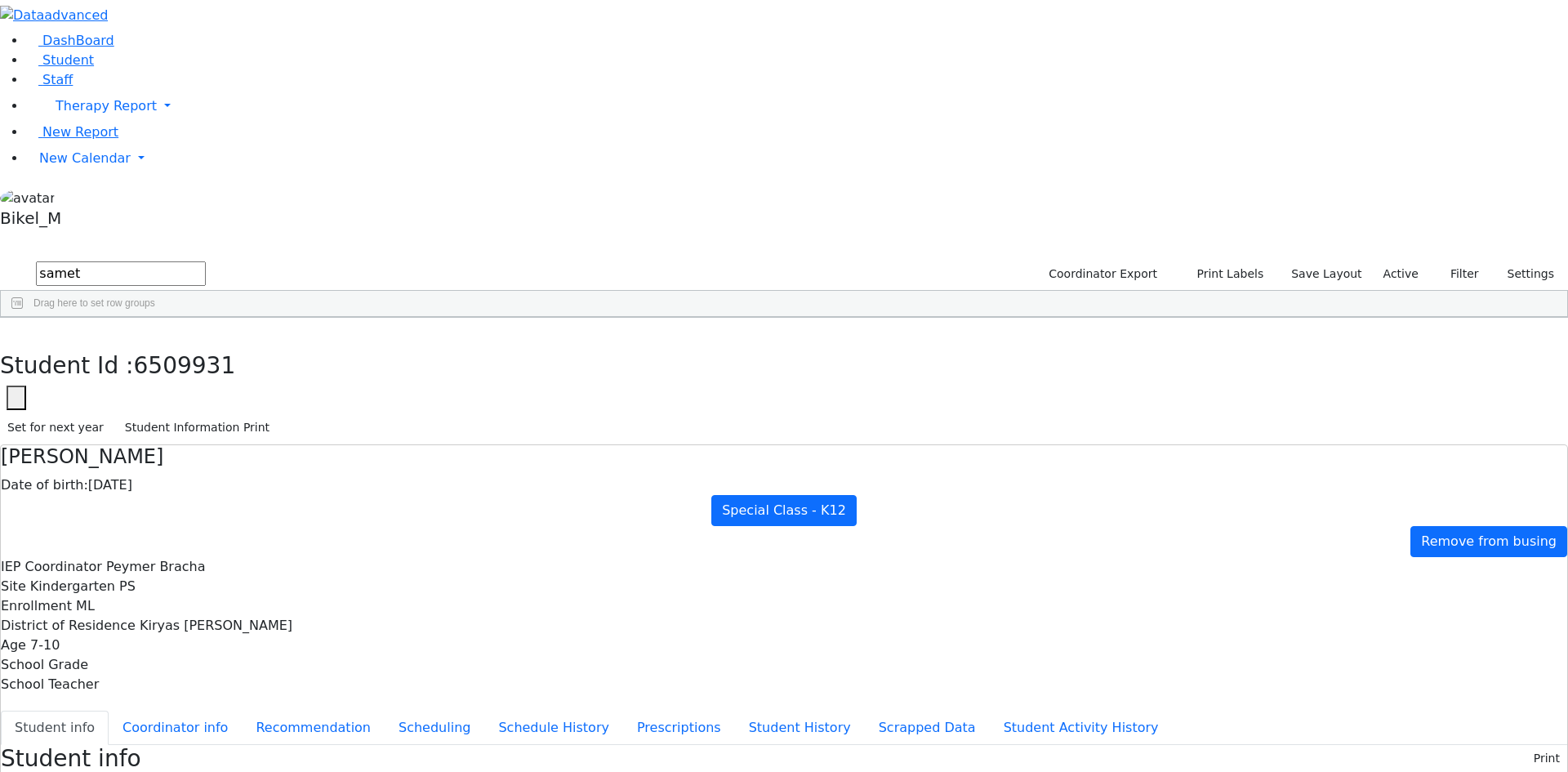
click at [194, 259] on form "samet" at bounding box center [103, 274] width 206 height 31
click at [208, 344] on div "Schorr" at bounding box center [157, 355] width 103 height 23
click at [24, 318] on button "button" at bounding box center [12, 335] width 24 height 35
drag, startPoint x: 315, startPoint y: 62, endPoint x: 165, endPoint y: 72, distance: 150.3
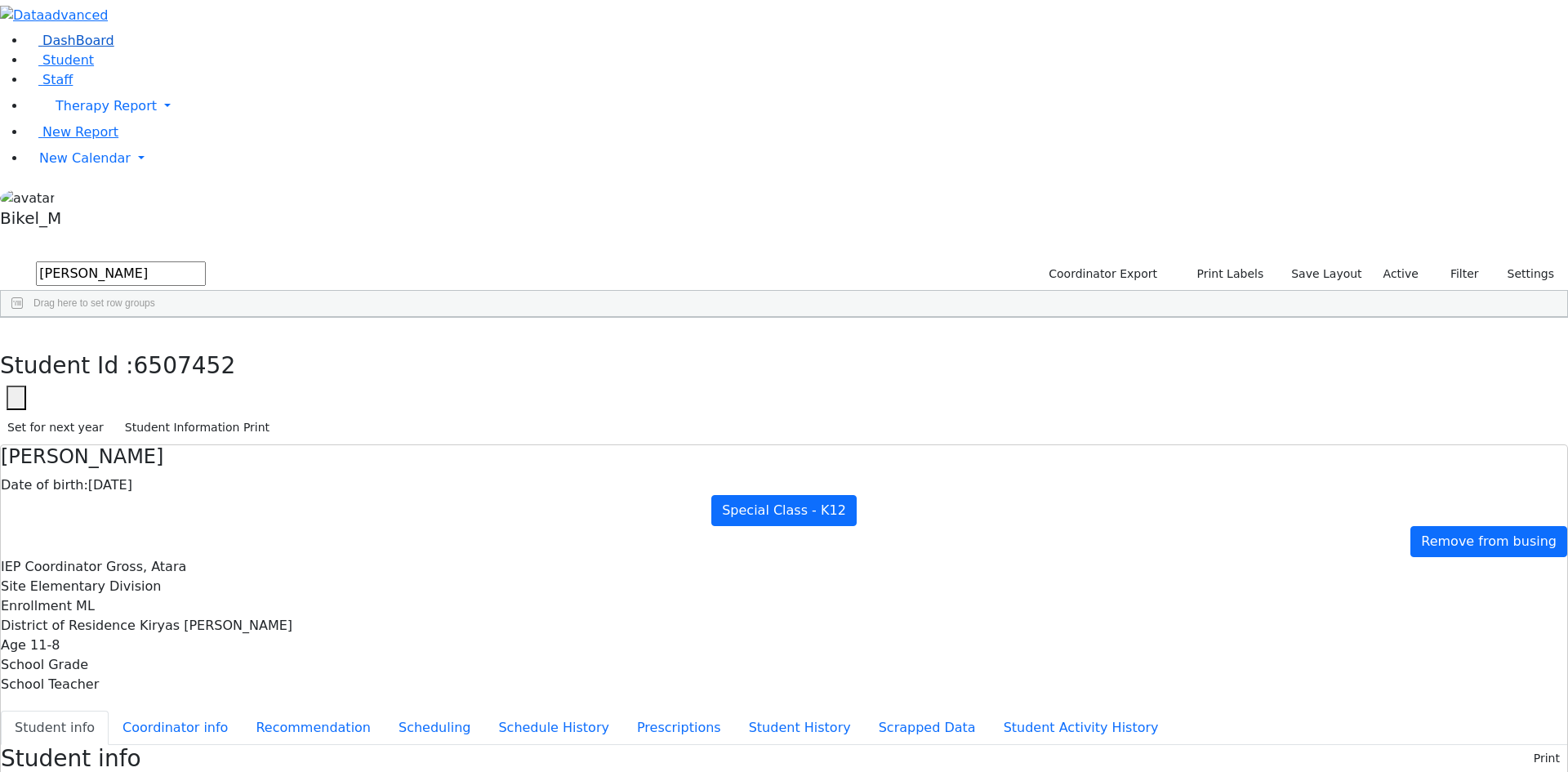
click at [165, 72] on div "DashBoard Student Staff Therapy Report Student Old Calendar Report" at bounding box center [784, 748] width 1568 height 1496
click at [208, 389] on div "Perl" at bounding box center [157, 400] width 103 height 23
click at [7, 330] on use "button" at bounding box center [7, 330] width 0 height 0
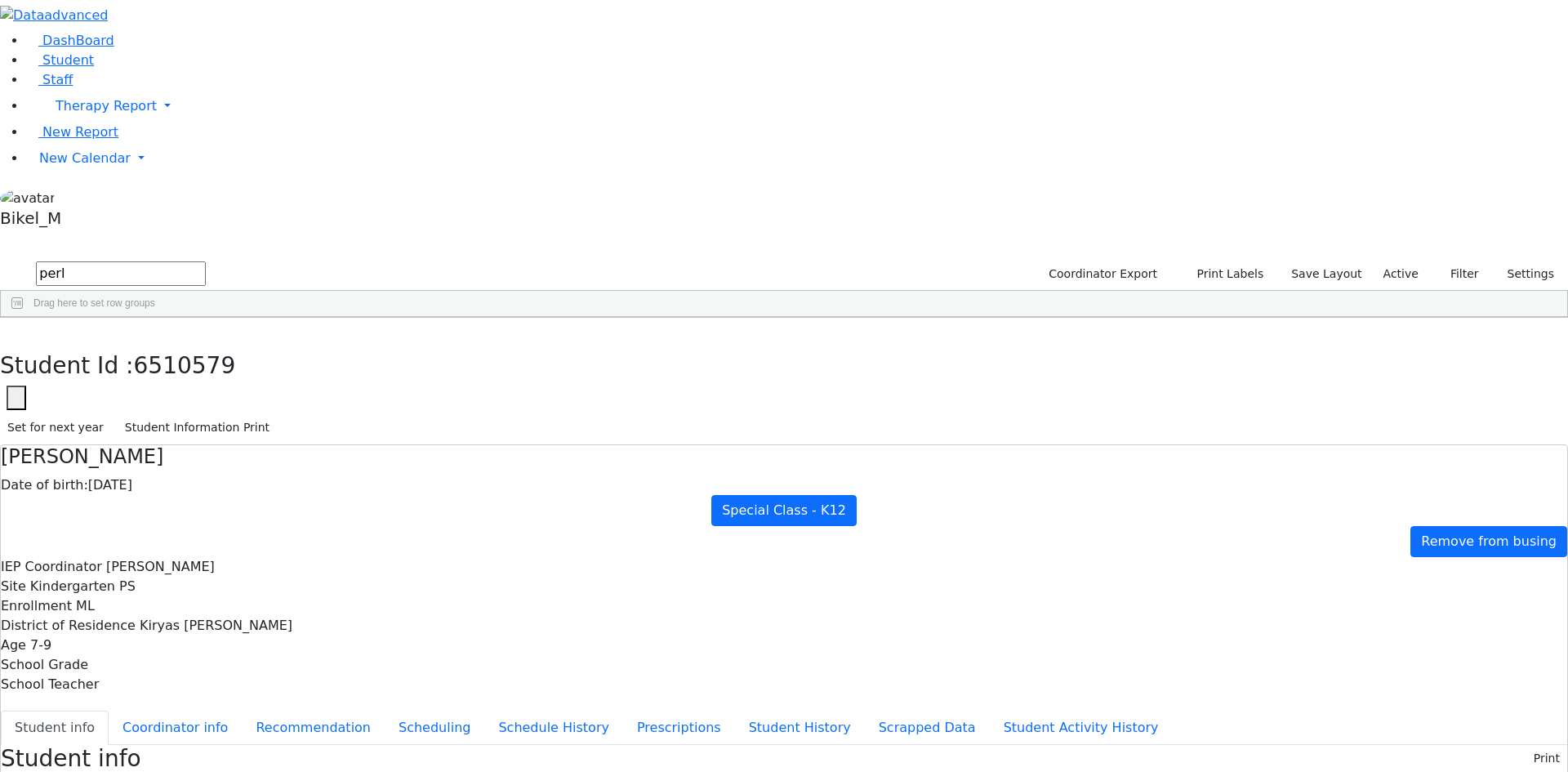
drag, startPoint x: 277, startPoint y: 59, endPoint x: 195, endPoint y: 66, distance: 82.3
click at [195, 259] on form "perl" at bounding box center [103, 274] width 206 height 31
click at [208, 367] on div "Friesel" at bounding box center [157, 378] width 103 height 23
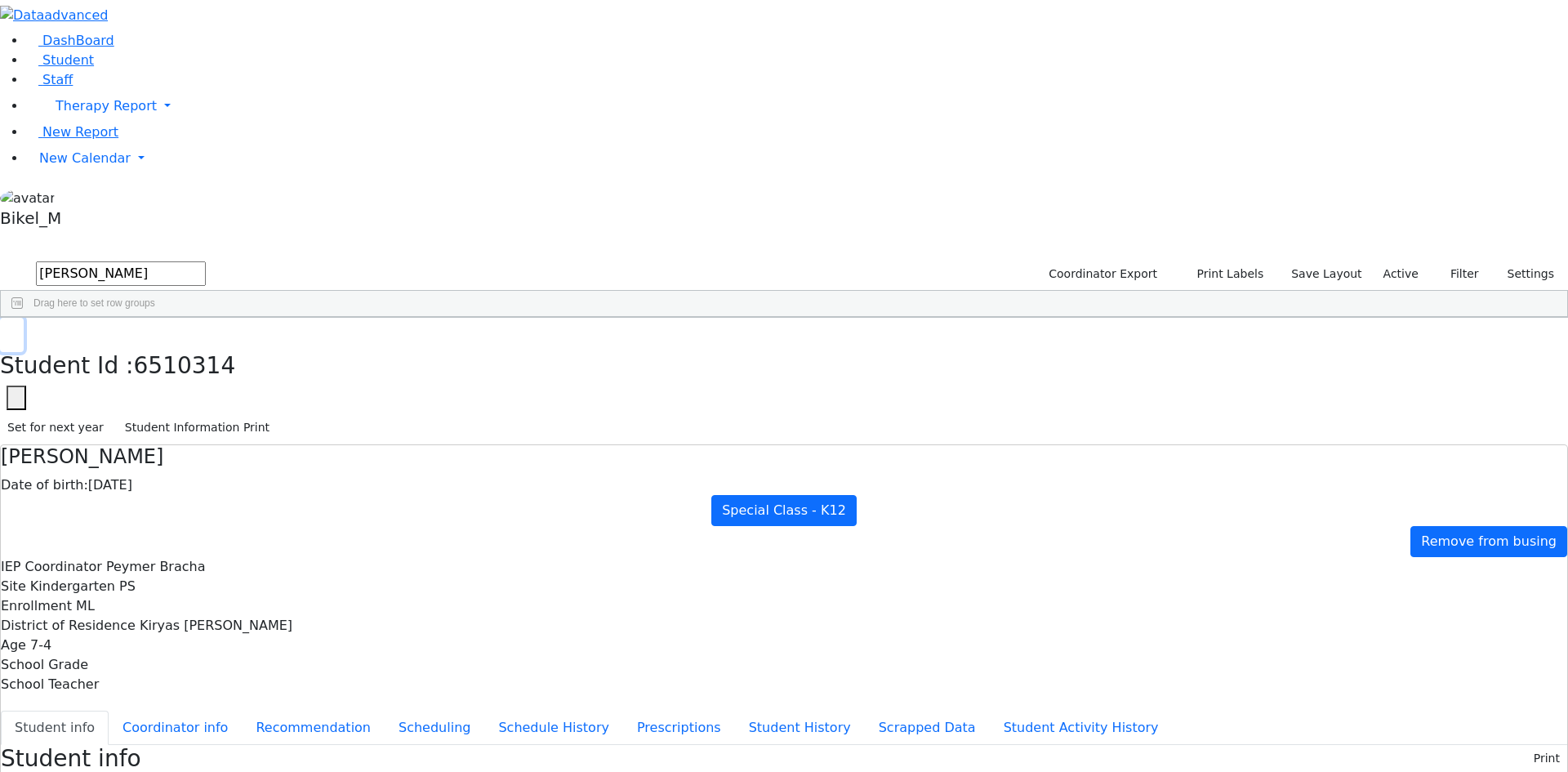
click at [16, 330] on icon "button" at bounding box center [11, 335] width 9 height 10
drag, startPoint x: 271, startPoint y: 78, endPoint x: 212, endPoint y: 81, distance: 59.1
click at [206, 259] on form "ausch" at bounding box center [103, 274] width 206 height 31
type input "ausch"
click at [352, 344] on div "6510314 Friesel Nechama 05/04/2018 Peymer Bracha ML Special Class - K12 Kiryas …" at bounding box center [776, 367] width 1549 height 46
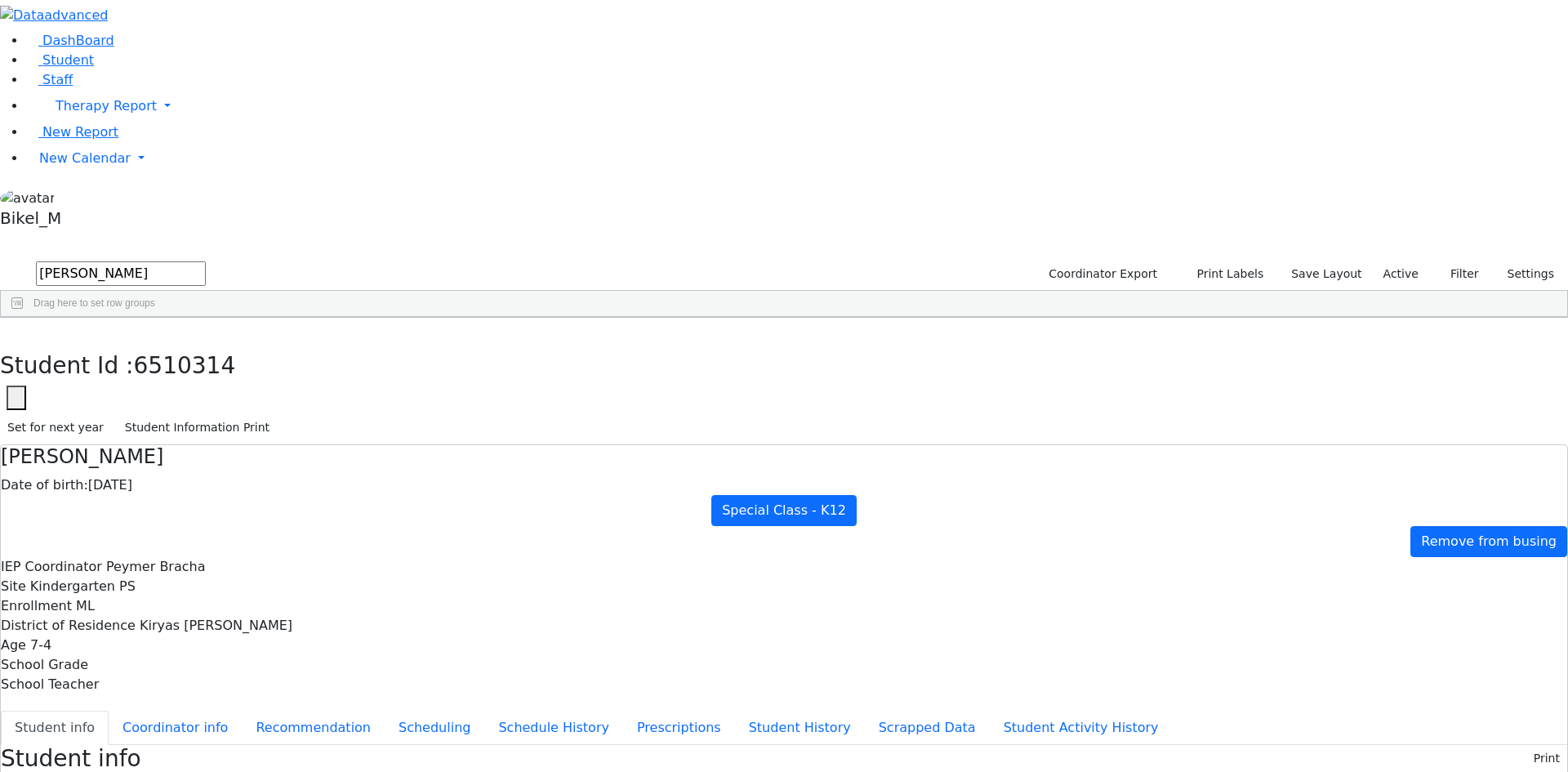
click at [206, 262] on input "ausch" at bounding box center [120, 274] width 169 height 25
drag, startPoint x: 322, startPoint y: 80, endPoint x: 312, endPoint y: 80, distance: 10.0
click at [206, 262] on input "ausch" at bounding box center [120, 274] width 169 height 25
click at [0, 259] on button "submit" at bounding box center [16, 274] width 32 height 31
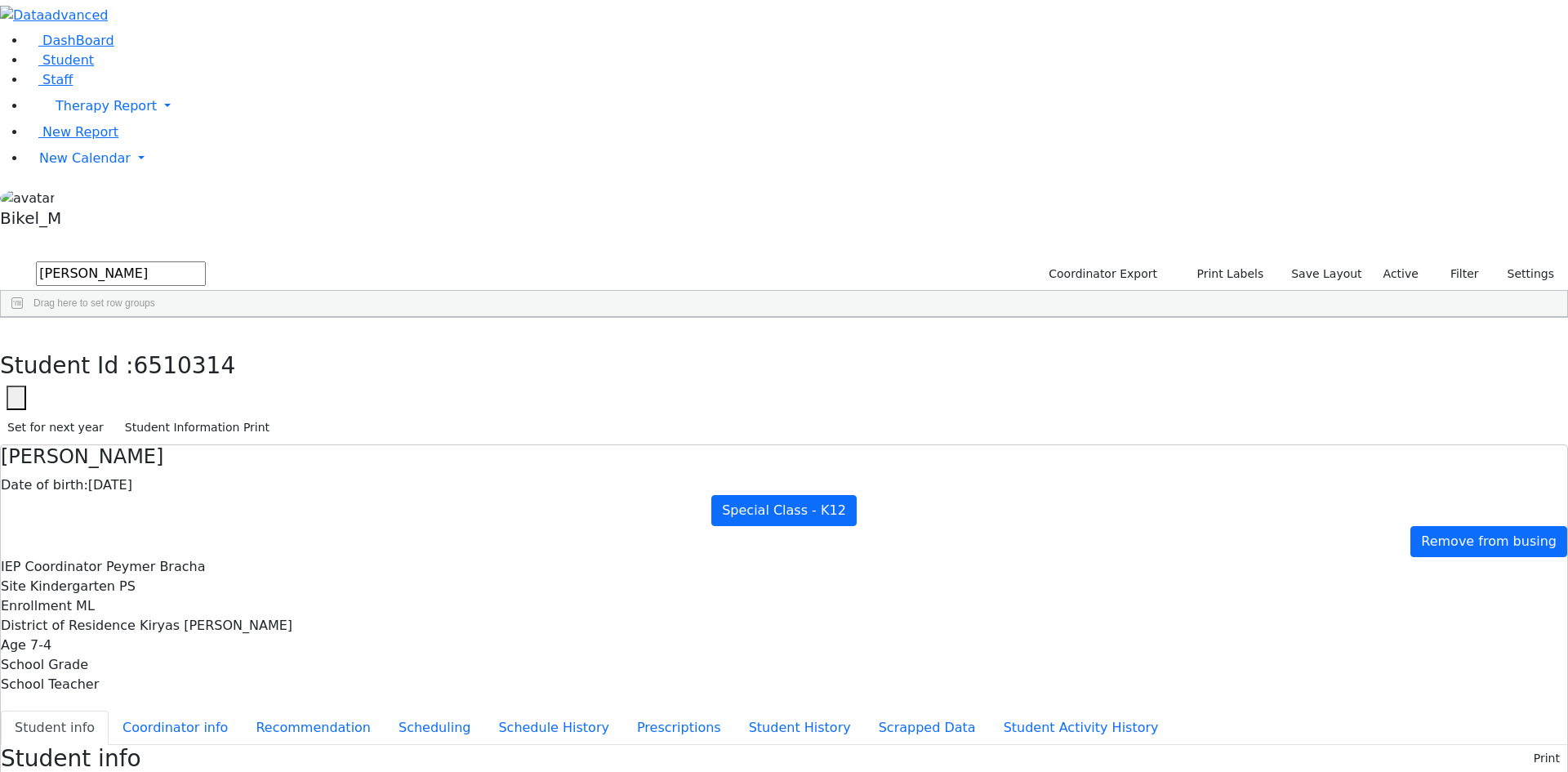
click at [0, 259] on button "submit" at bounding box center [16, 274] width 32 height 31
drag, startPoint x: 311, startPoint y: 80, endPoint x: 163, endPoint y: 80, distance: 148.0
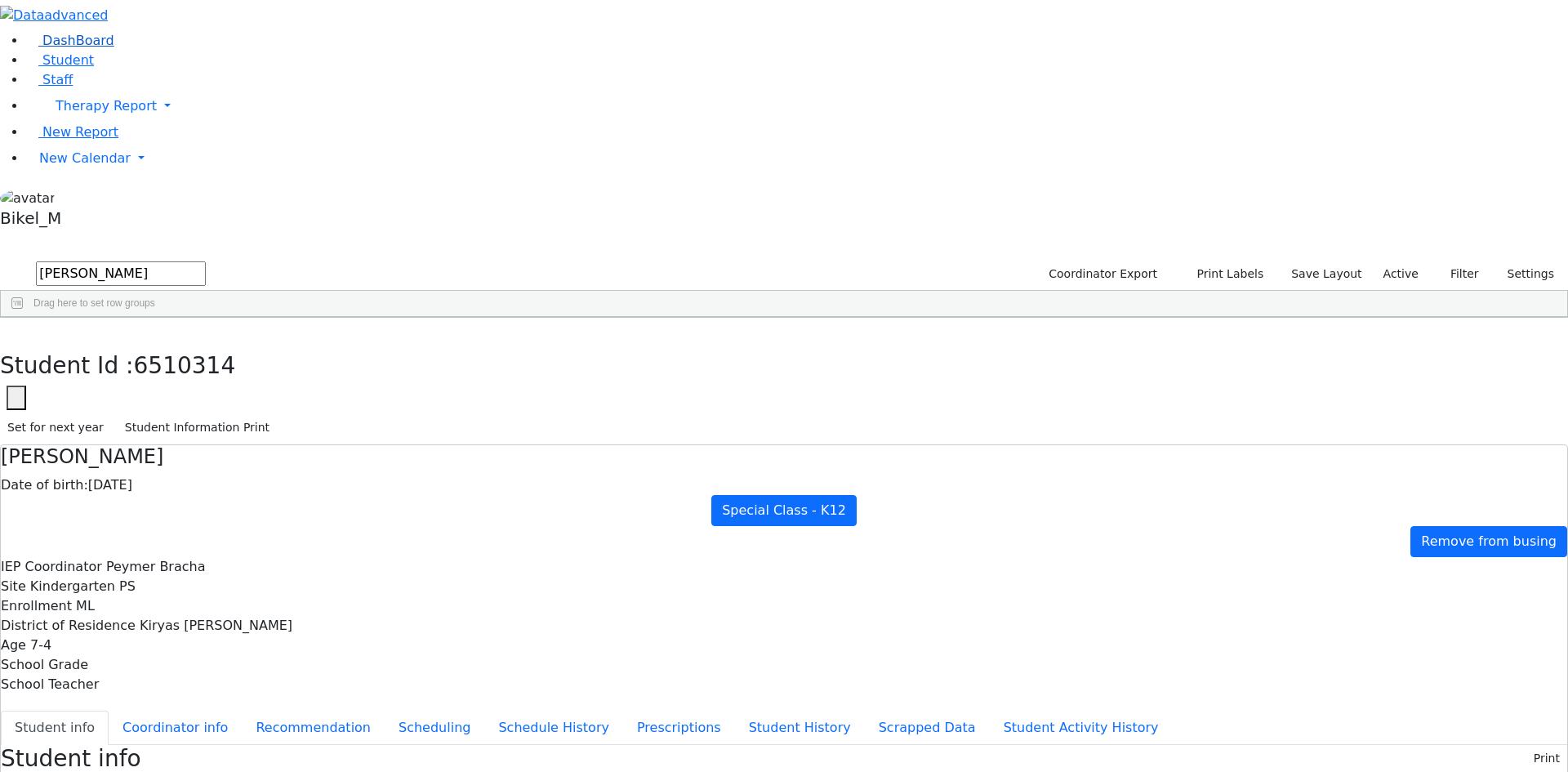
click at [163, 80] on div "DashBoard Student Staff Therapy Report Student Old Calendar Report" at bounding box center [784, 712] width 1568 height 1423
type input "ausch"
click at [208, 344] on div "Ausch" at bounding box center [157, 355] width 103 height 23
click at [24, 318] on button "button" at bounding box center [12, 335] width 24 height 35
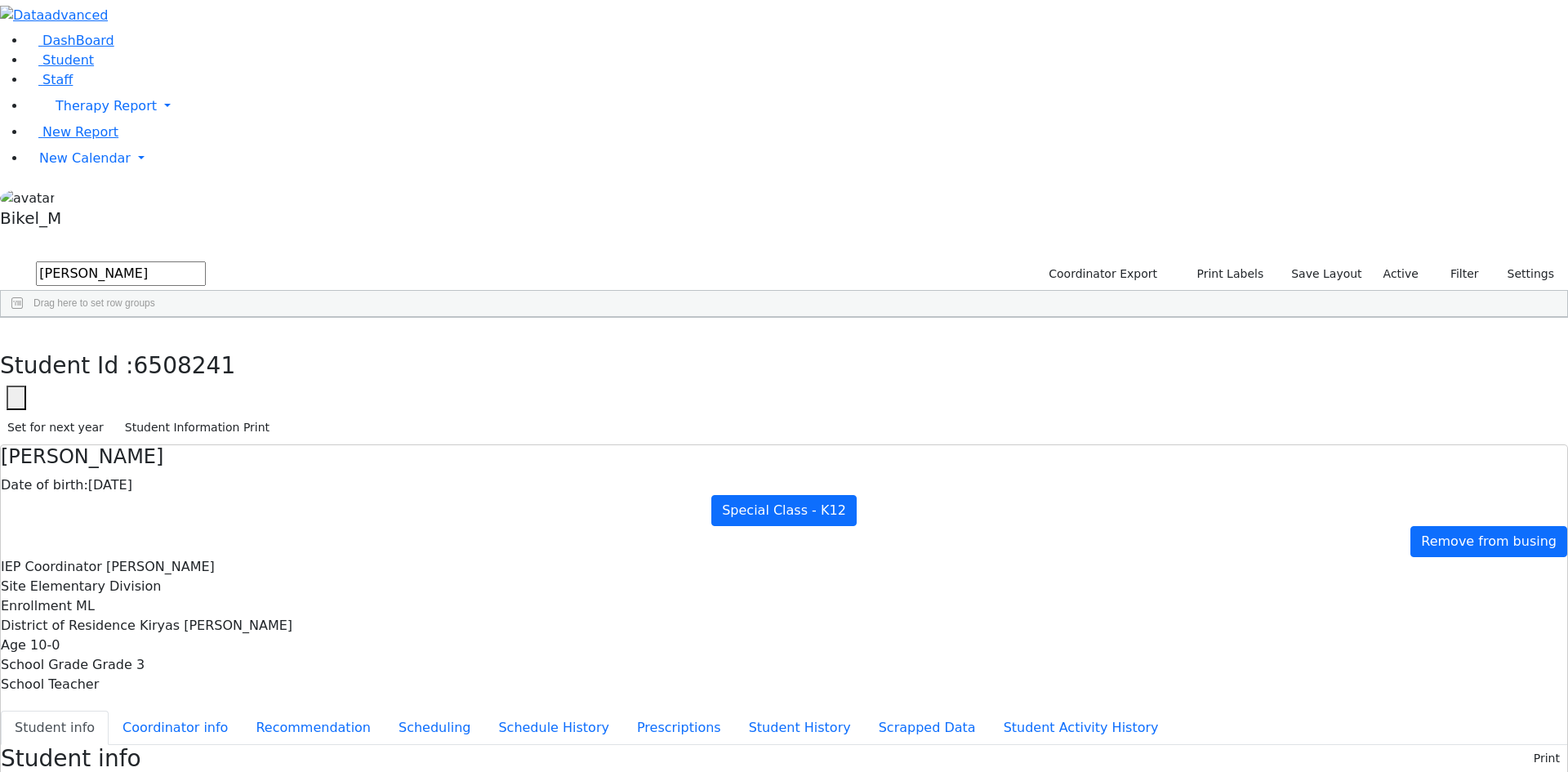
click at [208, 367] on div "Friesel" at bounding box center [157, 378] width 103 height 23
click at [24, 318] on button "button" at bounding box center [12, 335] width 24 height 35
drag, startPoint x: 308, startPoint y: 69, endPoint x: 193, endPoint y: 75, distance: 115.2
click at [193, 259] on div "ausch Coordinator Export Print Labels Save Layout Active Filter All Active Inac…" at bounding box center [784, 287] width 1568 height 58
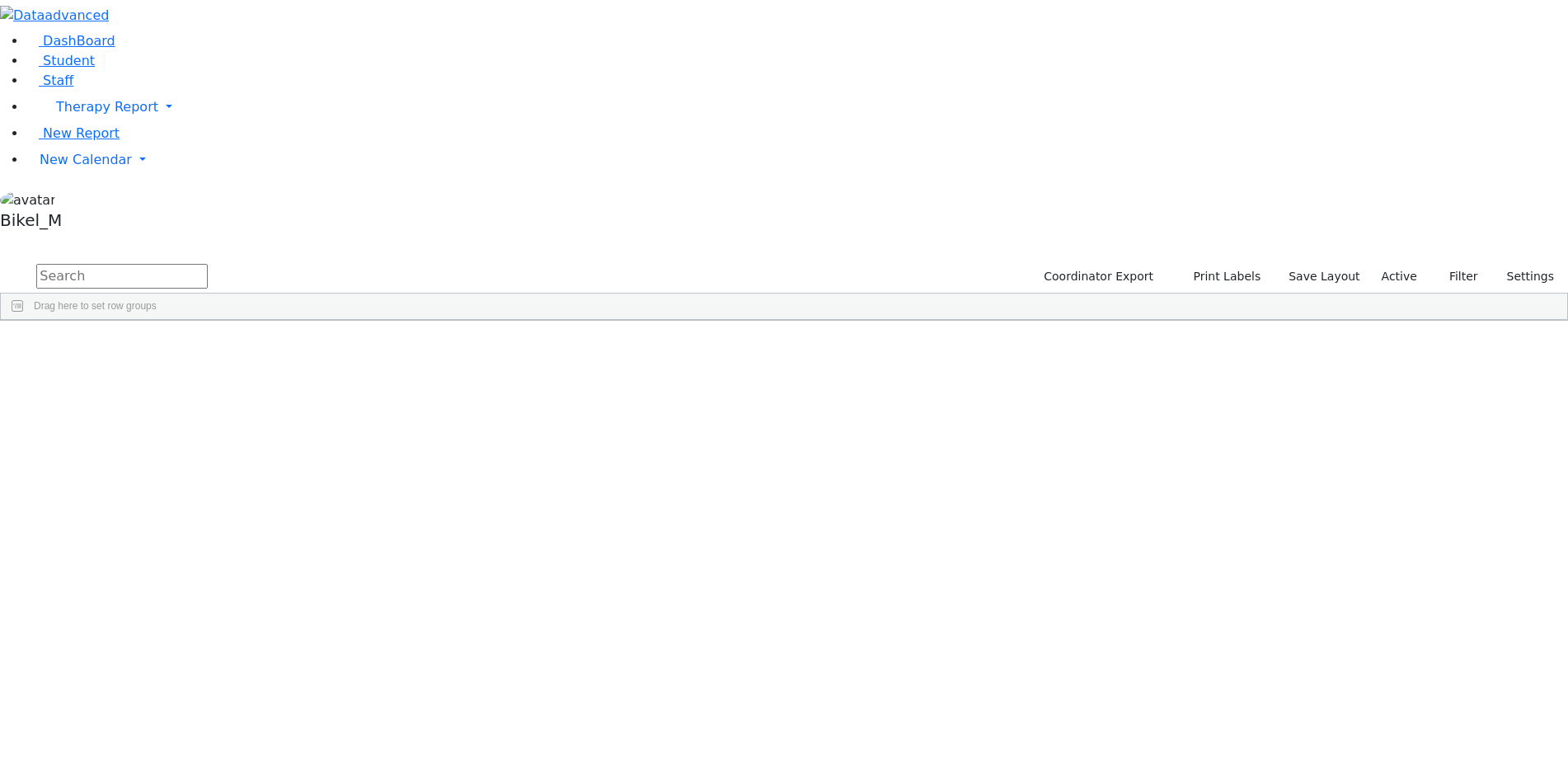
click at [208, 264] on input "text" at bounding box center [121, 276] width 171 height 25
click at [204, 347] on div "[PERSON_NAME]" at bounding box center [152, 358] width 103 height 23
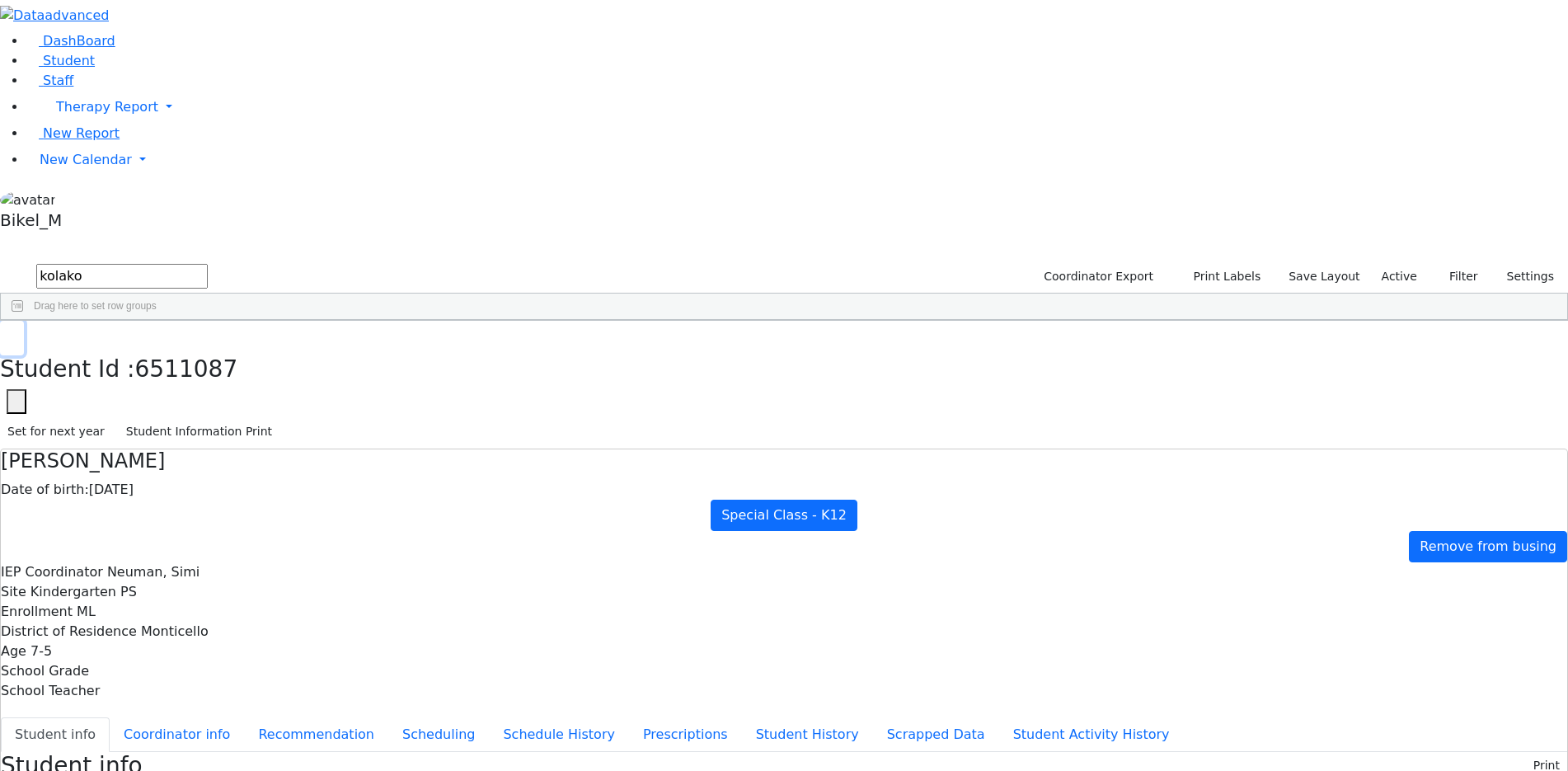
drag, startPoint x: 312, startPoint y: 19, endPoint x: 306, endPoint y: 32, distance: 14.4
click at [16, 333] on icon "button" at bounding box center [11, 338] width 9 height 10
drag, startPoint x: 298, startPoint y: 68, endPoint x: 128, endPoint y: 96, distance: 172.1
click at [128, 96] on div "DashBoard Student Staff Therapy Report Student Old Calendar Report" at bounding box center [784, 781] width 1568 height 1563
type input "faive"
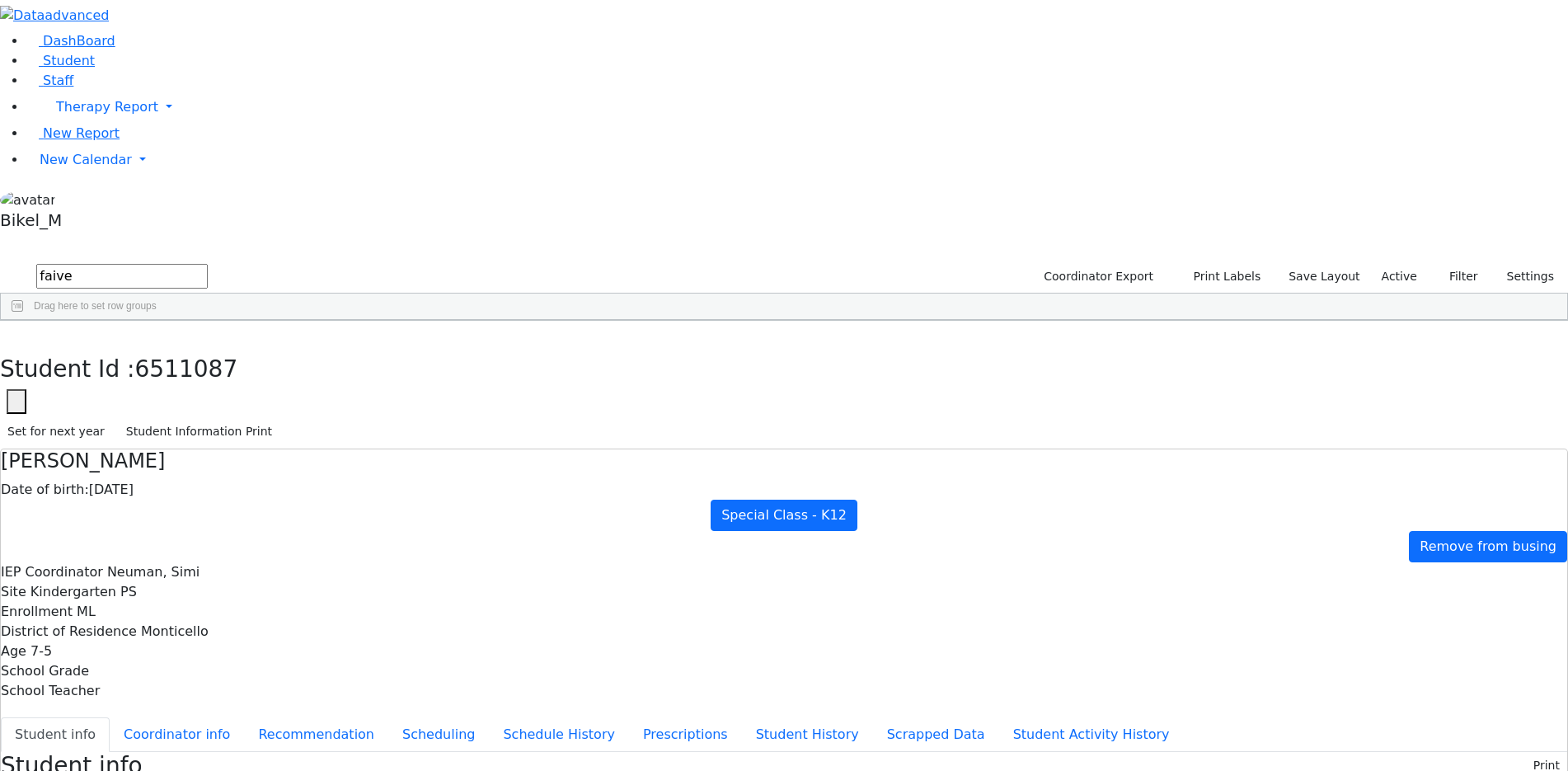
click at [204, 347] on div "Faivelson" at bounding box center [152, 358] width 103 height 23
